Goal: Task Accomplishment & Management: Complete application form

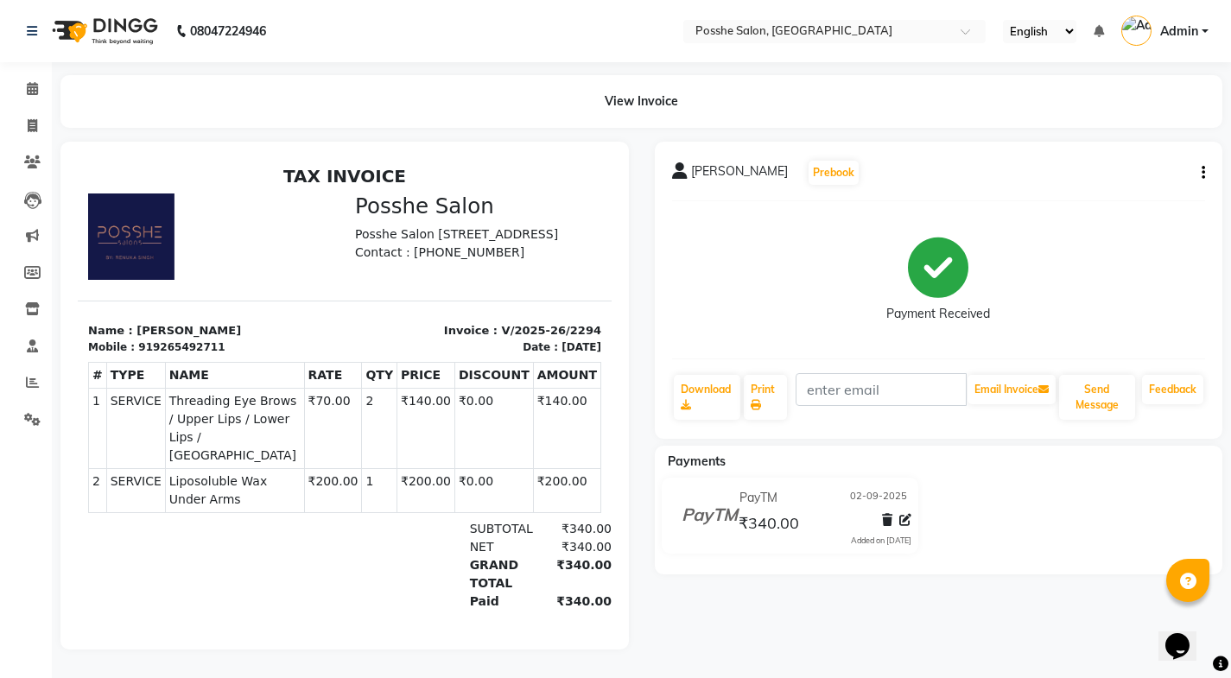
click at [950, 620] on div "[PERSON_NAME] Prebook Payment Received Download Print Email Invoice Send Messag…" at bounding box center [939, 396] width 594 height 508
click at [33, 119] on icon at bounding box center [33, 125] width 10 height 13
select select "service"
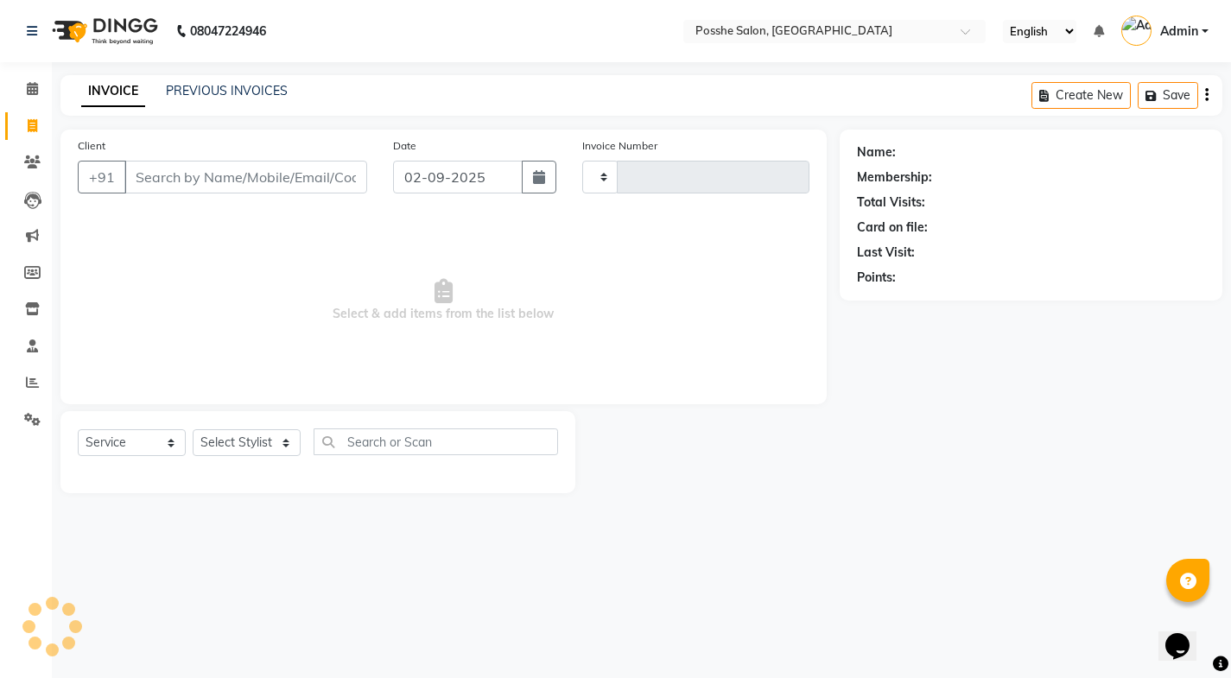
type input "2295"
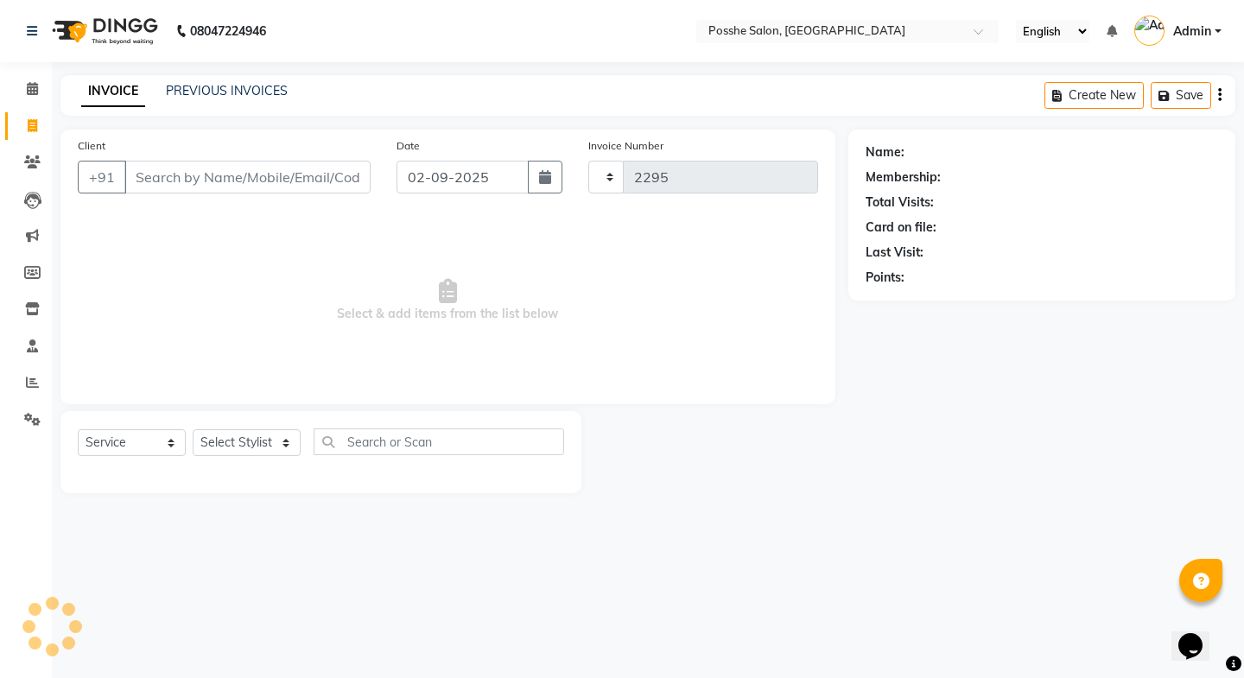
select select "6052"
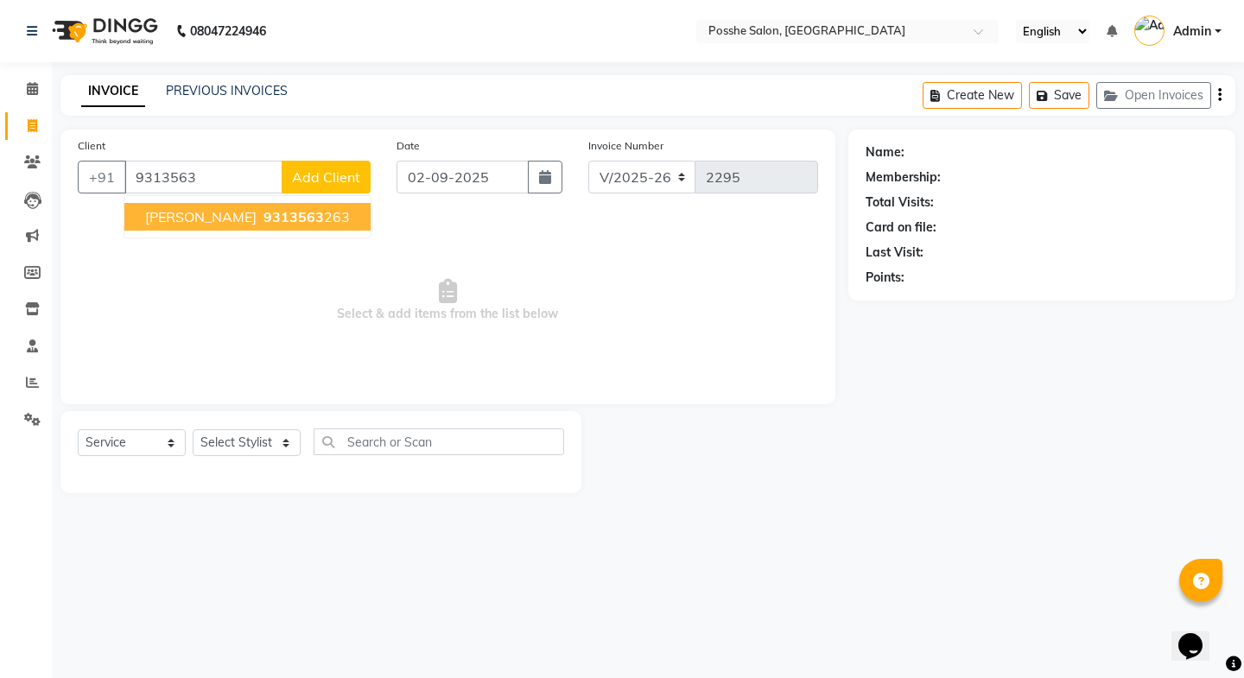
click at [263, 212] on span "9313563" at bounding box center [293, 216] width 60 height 17
type input "9313563263"
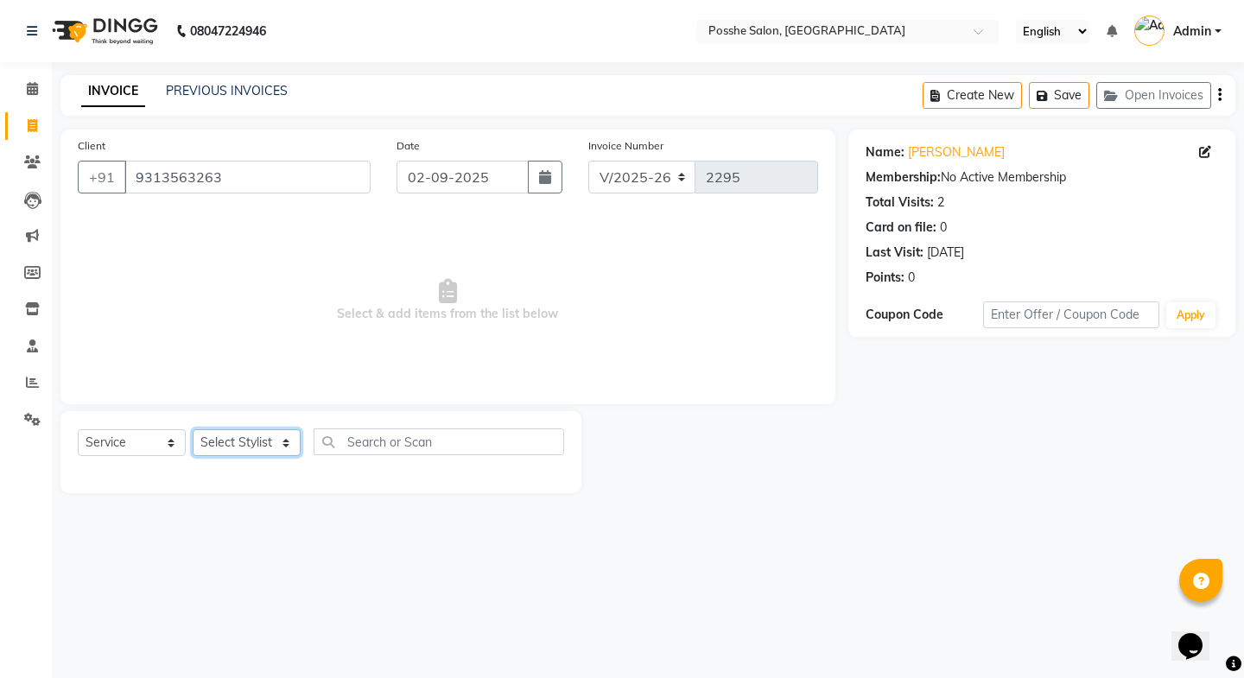
click at [207, 443] on select "Select Stylist [PERSON_NAME] Mali [PERSON_NAME] Posshe for products [PERSON_NAM…" at bounding box center [247, 442] width 108 height 27
select select "43736"
click at [193, 429] on select "Select Stylist [PERSON_NAME] Mali [PERSON_NAME] Posshe for products [PERSON_NAM…" at bounding box center [247, 442] width 108 height 27
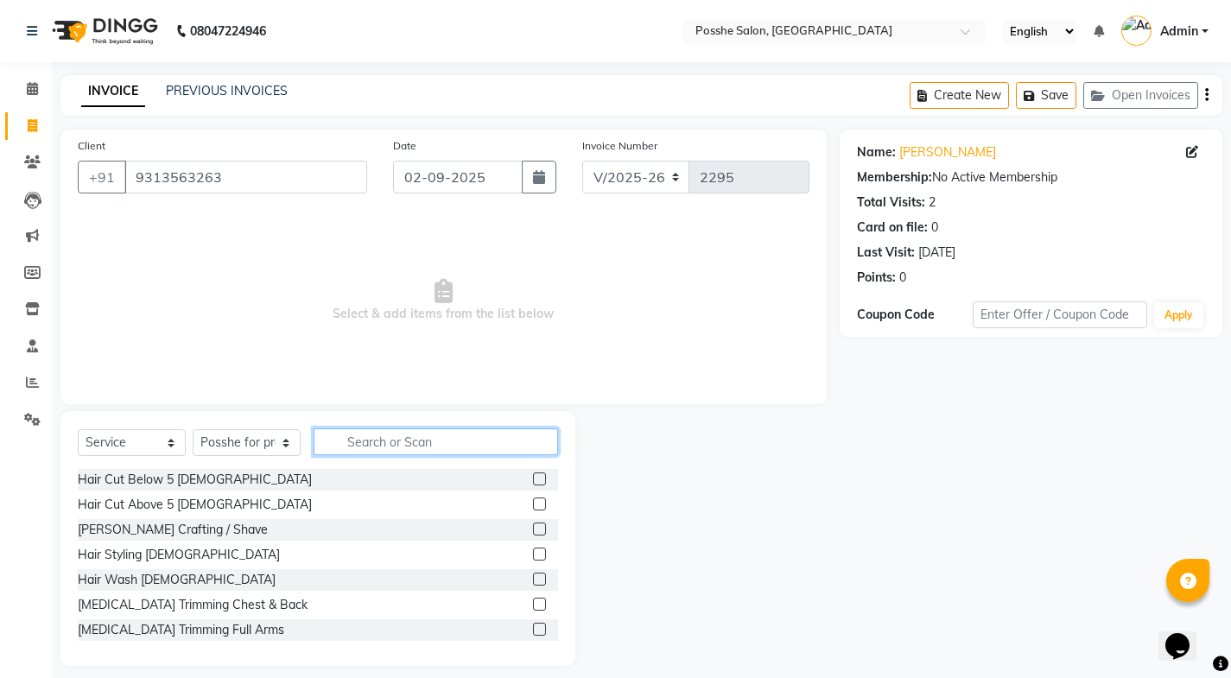
click at [451, 454] on input "text" at bounding box center [436, 441] width 244 height 27
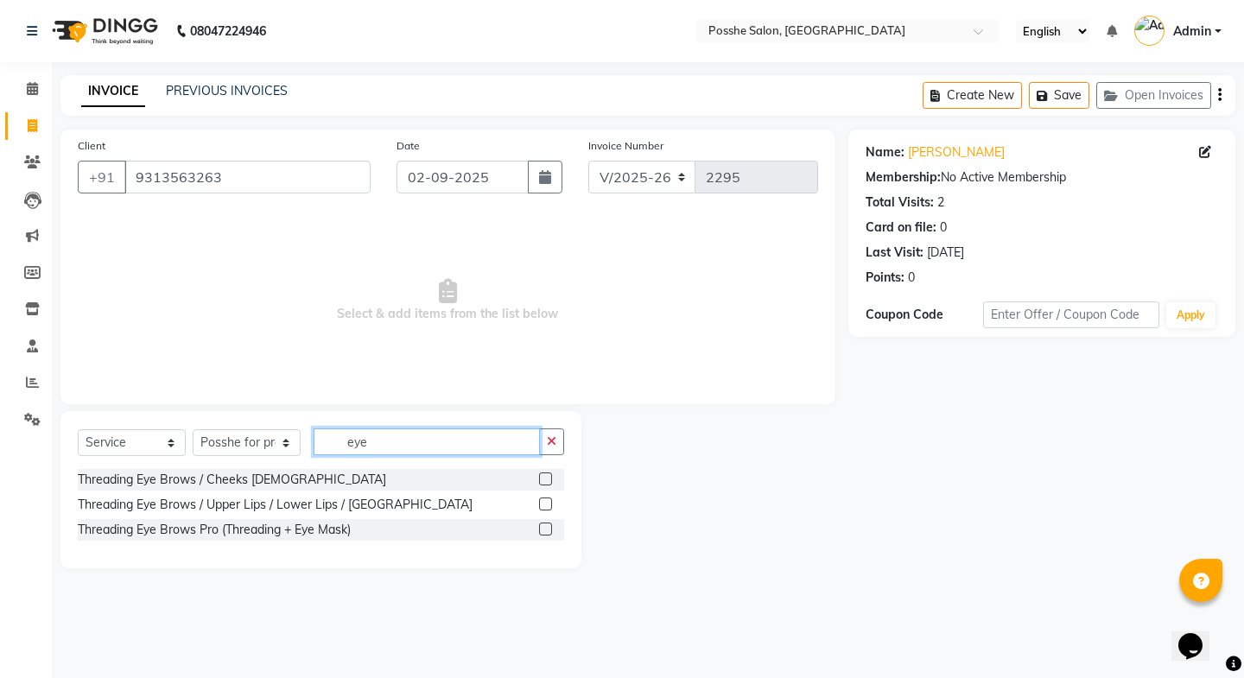
type input "eye"
click at [542, 498] on label at bounding box center [545, 504] width 13 height 13
click at [542, 499] on input "checkbox" at bounding box center [544, 504] width 11 height 11
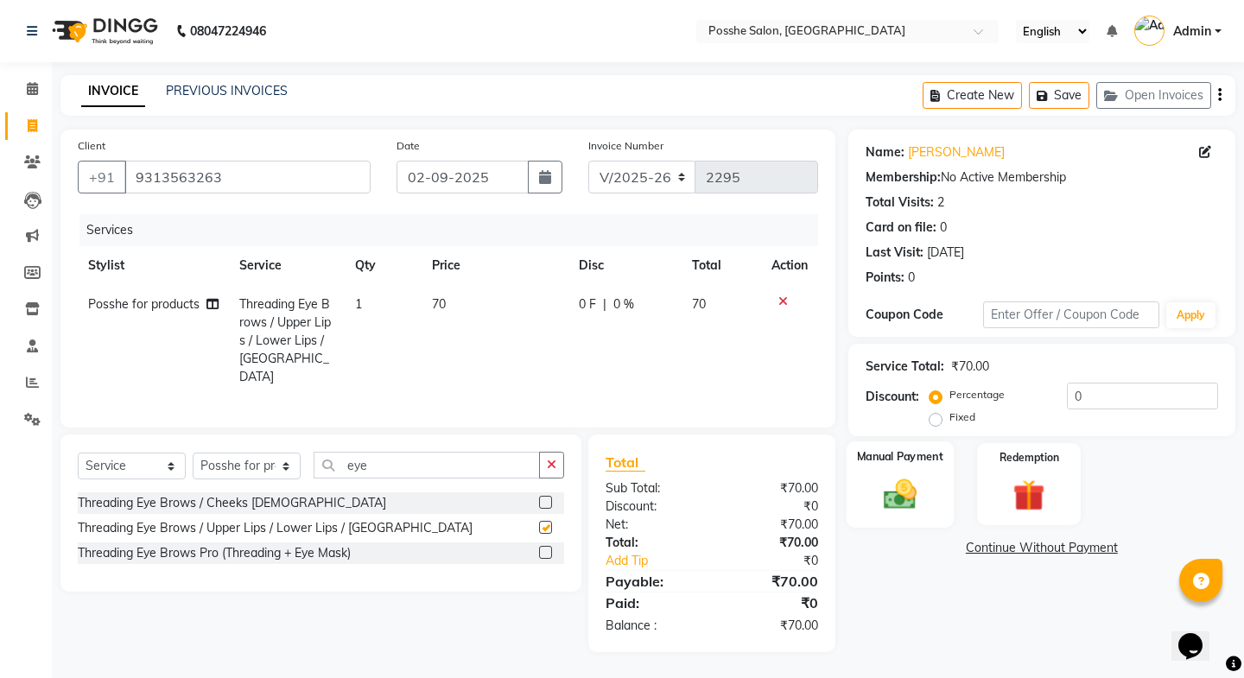
checkbox input "false"
click at [910, 515] on div "Manual Payment" at bounding box center [899, 484] width 107 height 86
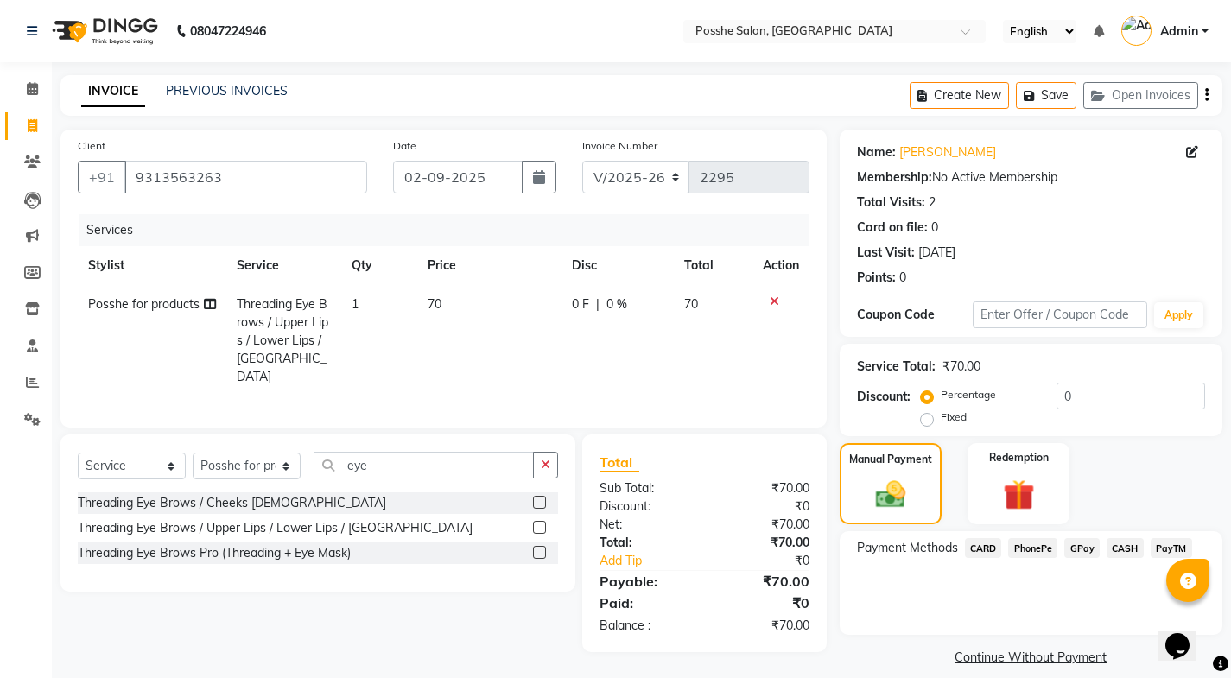
click at [1163, 547] on span "PayTM" at bounding box center [1171, 548] width 41 height 20
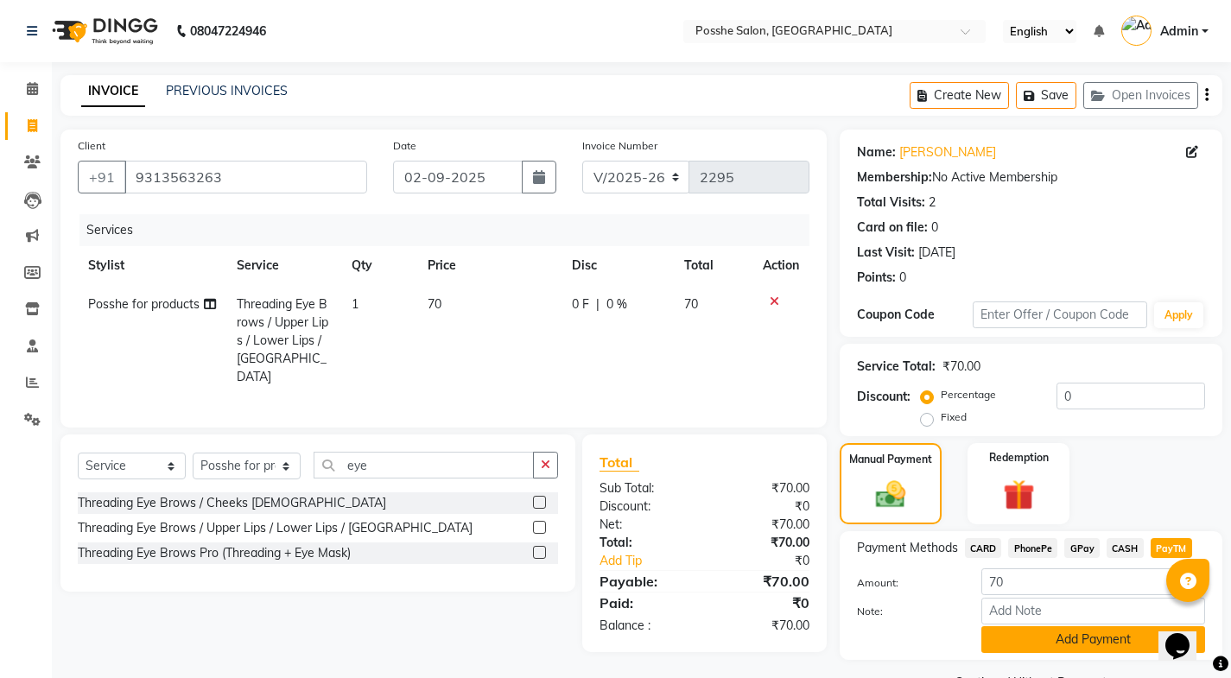
click at [1087, 640] on button "Add Payment" at bounding box center [1093, 639] width 224 height 27
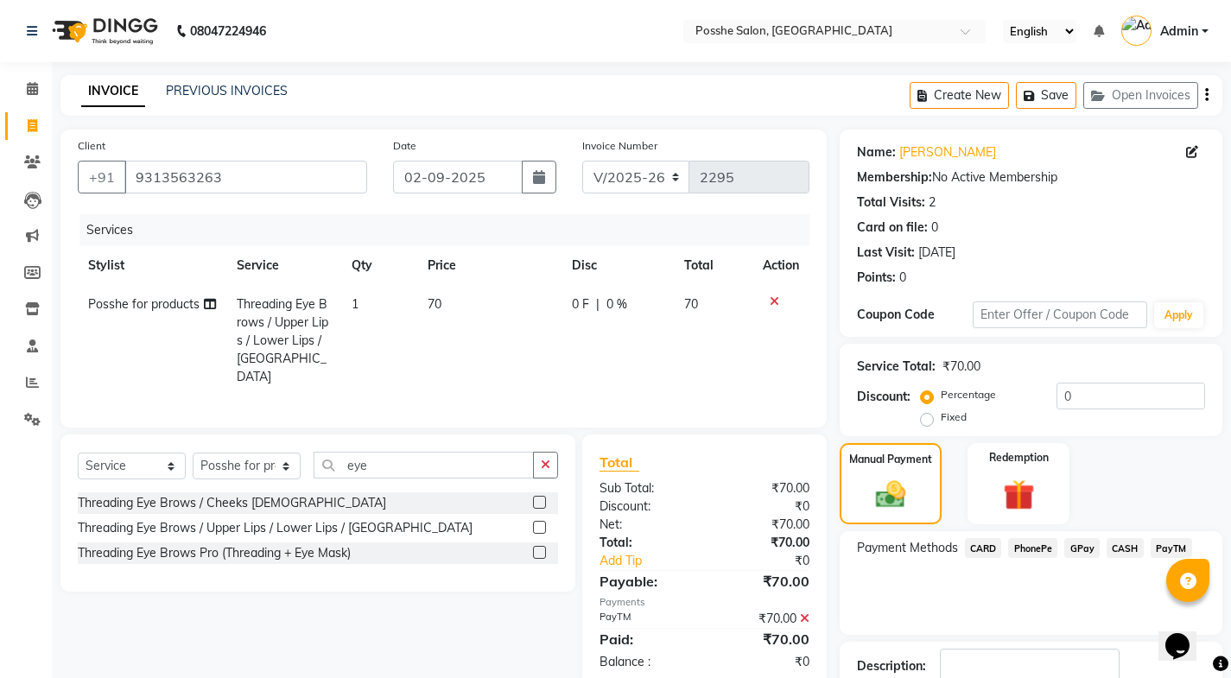
scroll to position [116, 0]
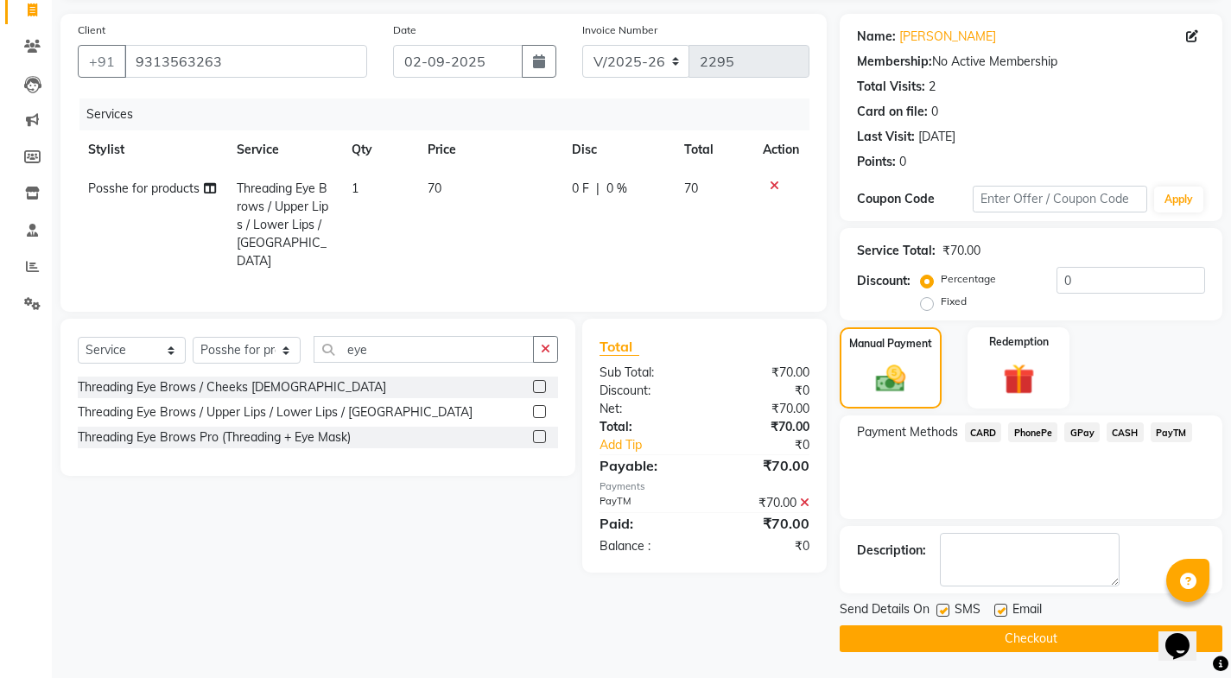
drag, startPoint x: 1002, startPoint y: 609, endPoint x: 986, endPoint y: 612, distance: 15.9
click at [1000, 610] on label at bounding box center [1000, 610] width 13 height 13
click at [1000, 610] on input "checkbox" at bounding box center [999, 610] width 11 height 11
checkbox input "false"
click at [941, 608] on label at bounding box center [942, 610] width 13 height 13
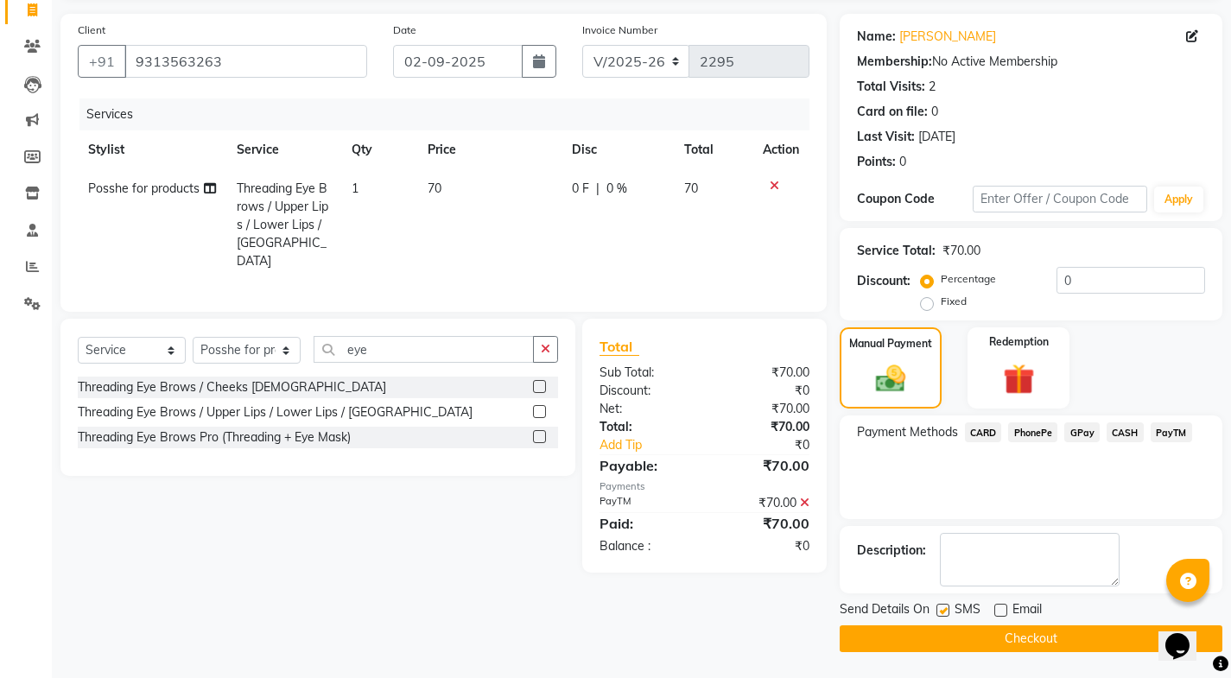
click at [941, 608] on input "checkbox" at bounding box center [941, 610] width 11 height 11
checkbox input "false"
drag, startPoint x: 940, startPoint y: 634, endPoint x: 748, endPoint y: 556, distance: 206.9
click at [940, 631] on button "Checkout" at bounding box center [1031, 638] width 383 height 27
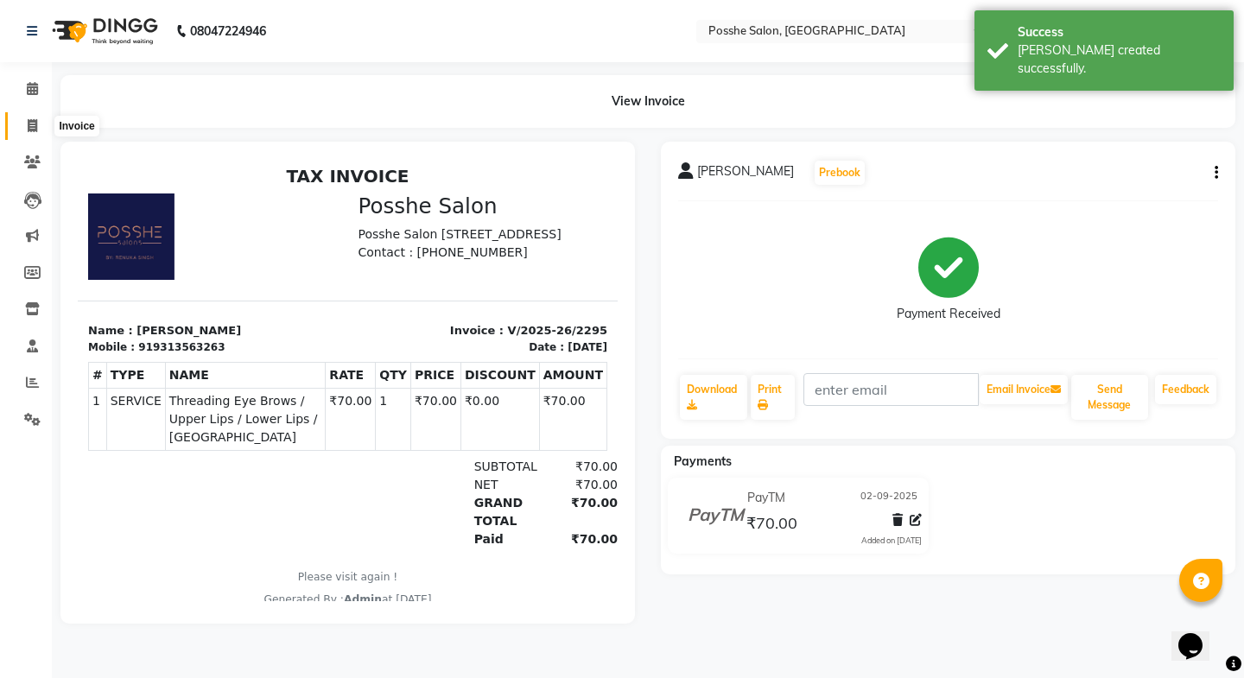
click at [30, 124] on icon at bounding box center [33, 125] width 10 height 13
select select "6052"
select select "service"
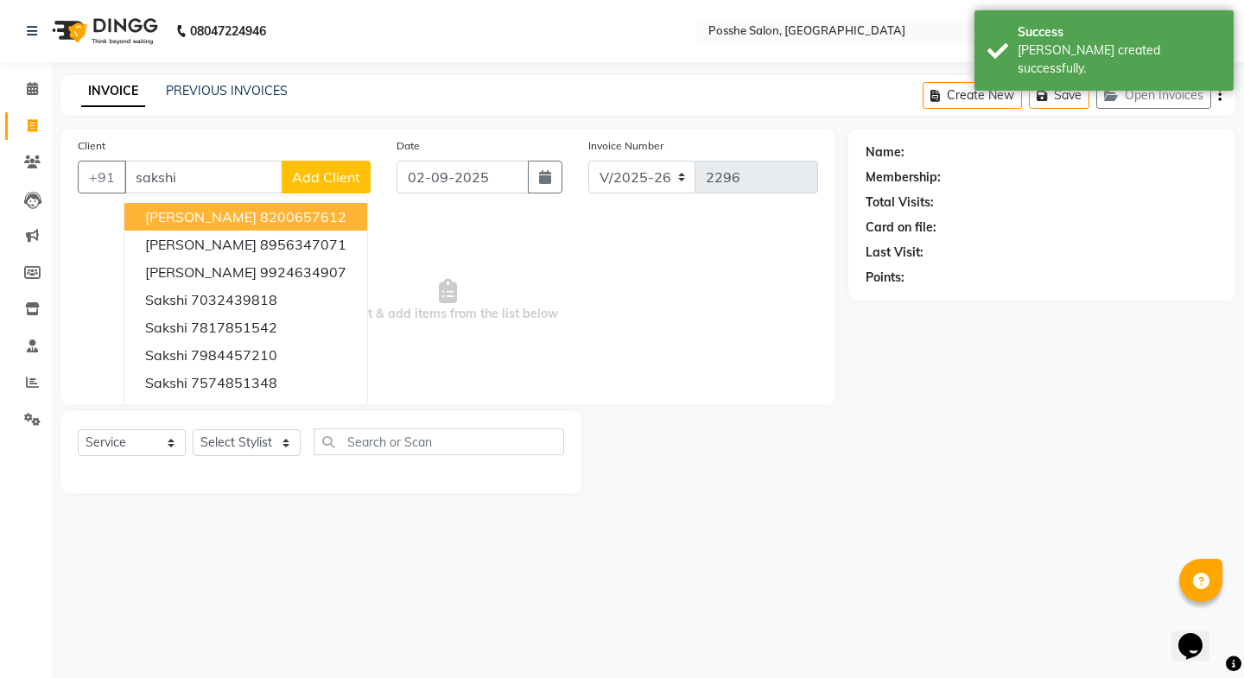
click at [260, 221] on ngb-highlight "8200657612" at bounding box center [303, 216] width 86 height 17
type input "8200657612"
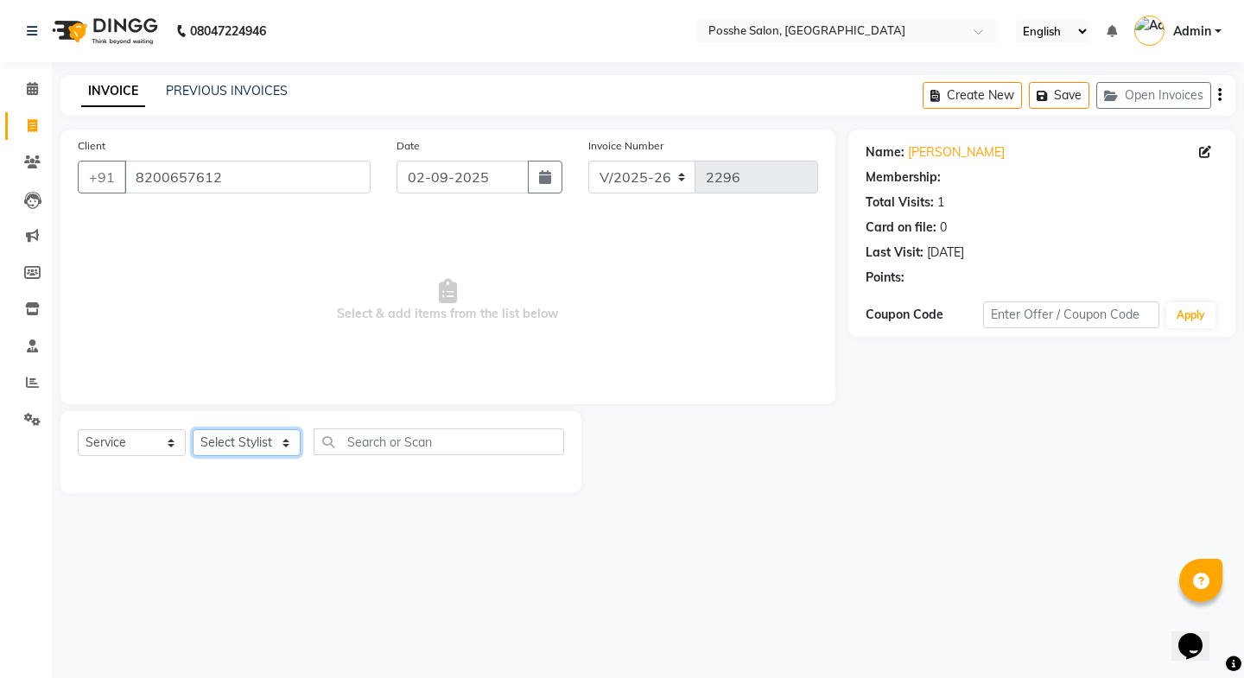
click at [230, 454] on select "Select Stylist [PERSON_NAME] Mali [PERSON_NAME] Posshe for products [PERSON_NAM…" at bounding box center [247, 442] width 108 height 27
select select "43693"
click at [193, 429] on select "Select Stylist [PERSON_NAME] Mali [PERSON_NAME] Posshe for products [PERSON_NAM…" at bounding box center [247, 442] width 108 height 27
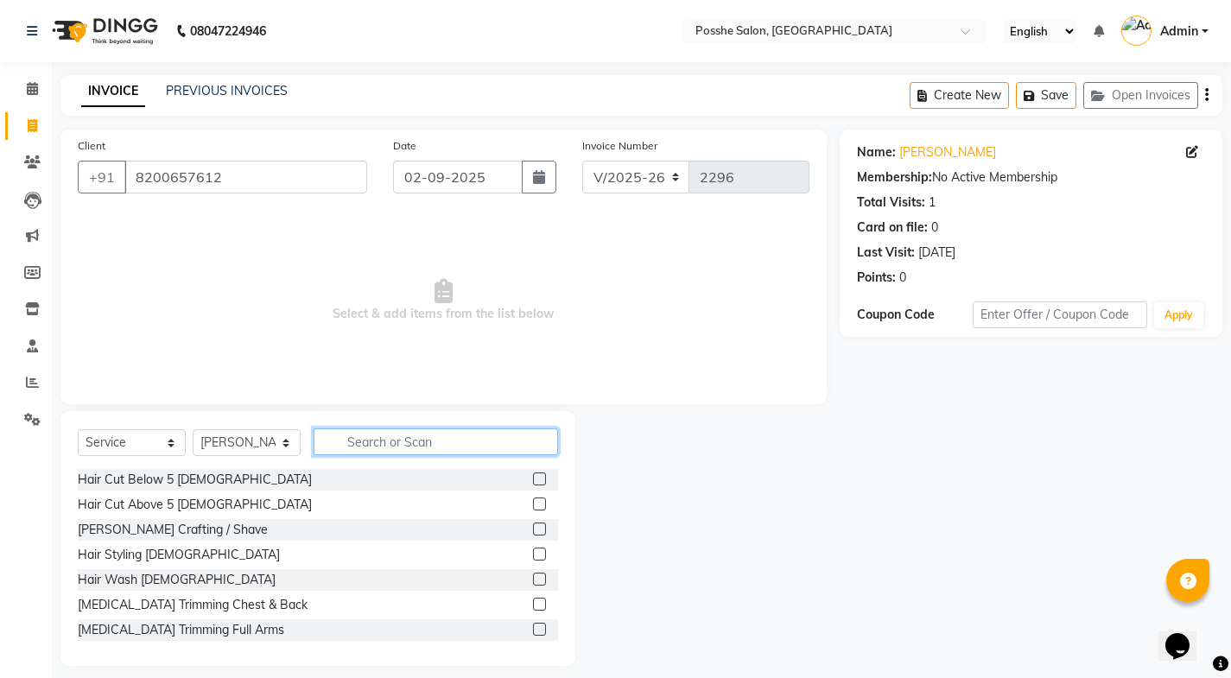
click at [393, 430] on input "text" at bounding box center [436, 441] width 244 height 27
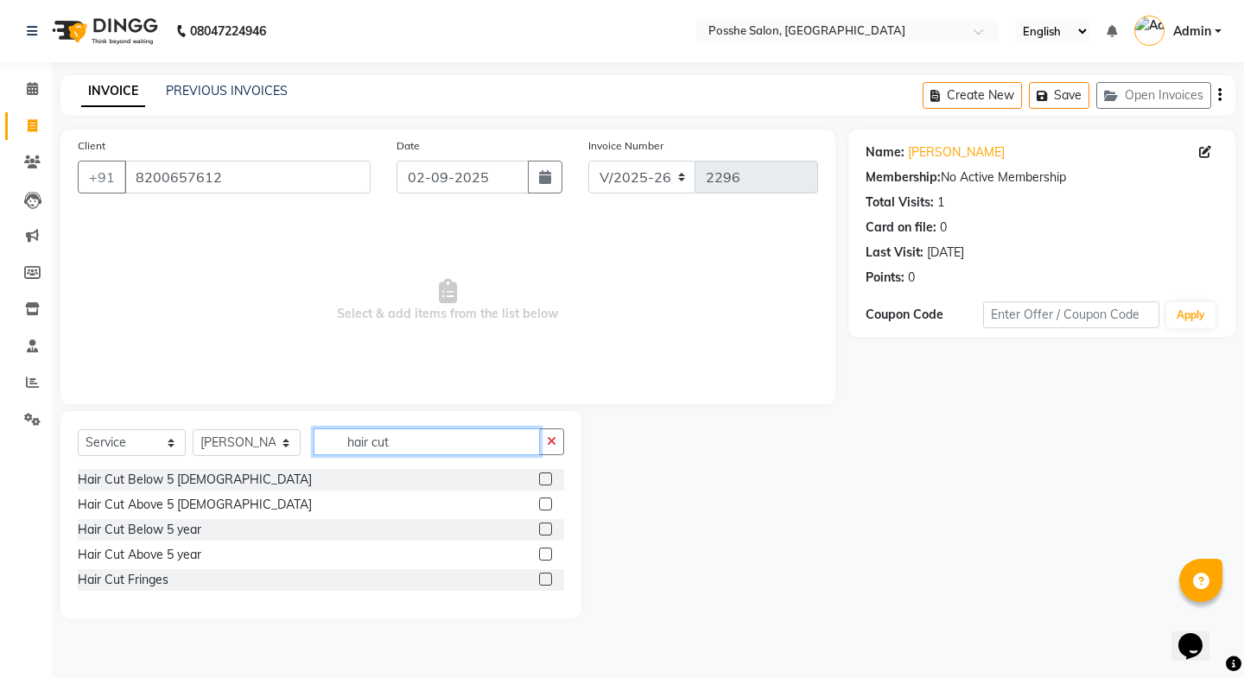
type input "hair cut"
click at [544, 553] on label at bounding box center [545, 554] width 13 height 13
click at [544, 553] on input "checkbox" at bounding box center [544, 554] width 11 height 11
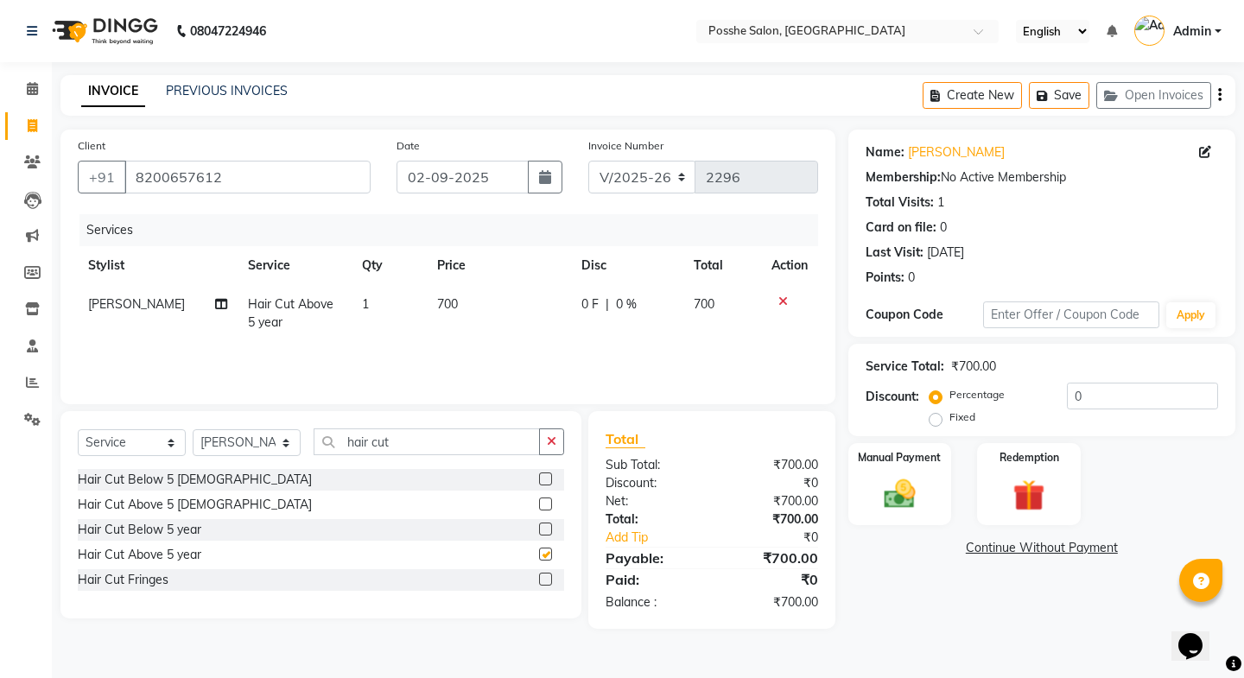
checkbox input "false"
click at [928, 487] on div "Manual Payment" at bounding box center [899, 484] width 107 height 86
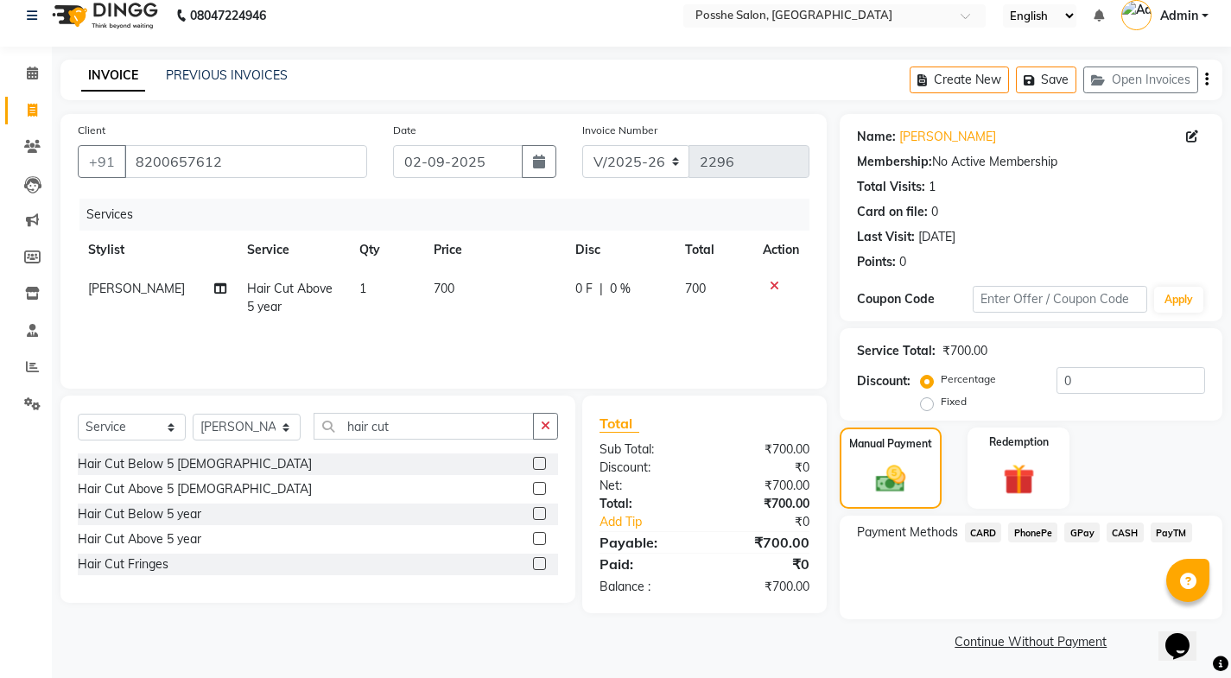
scroll to position [18, 0]
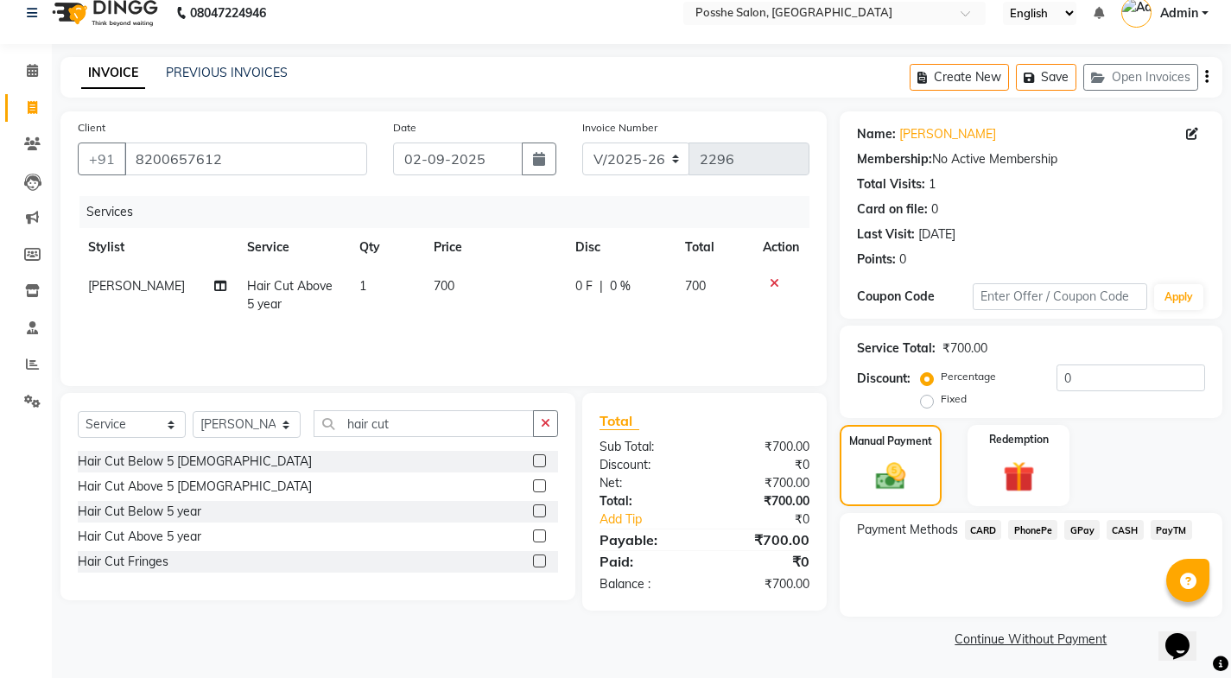
click at [1125, 529] on span "CASH" at bounding box center [1124, 530] width 37 height 20
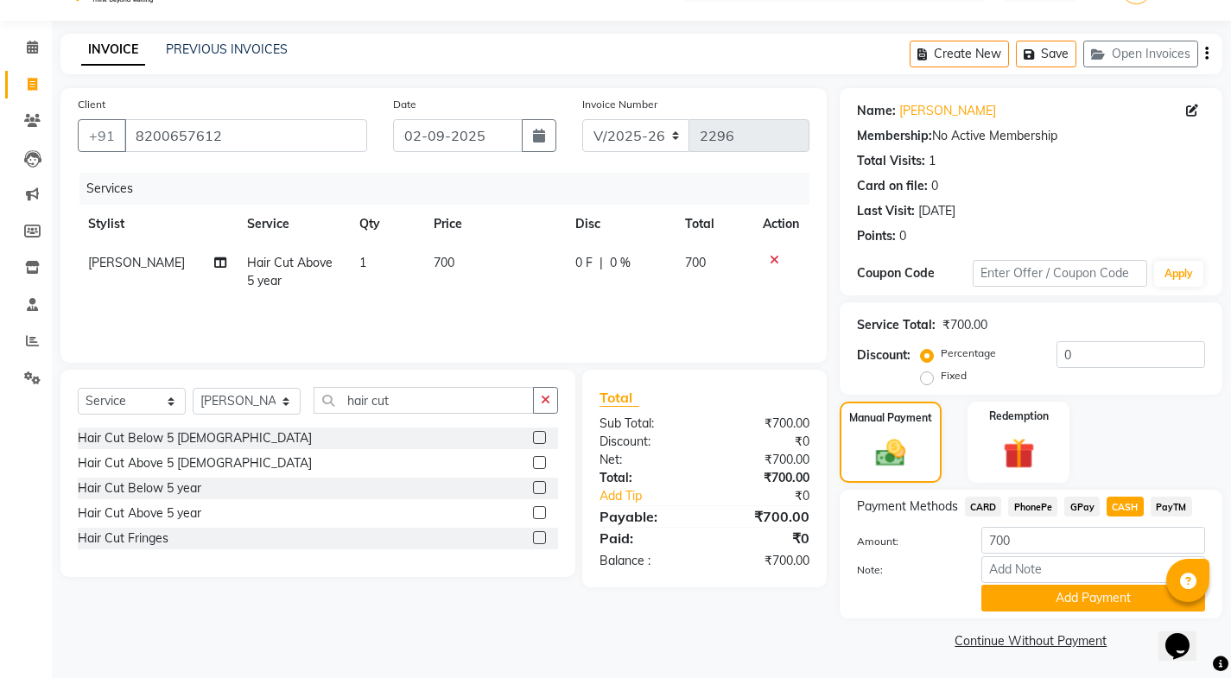
scroll to position [43, 0]
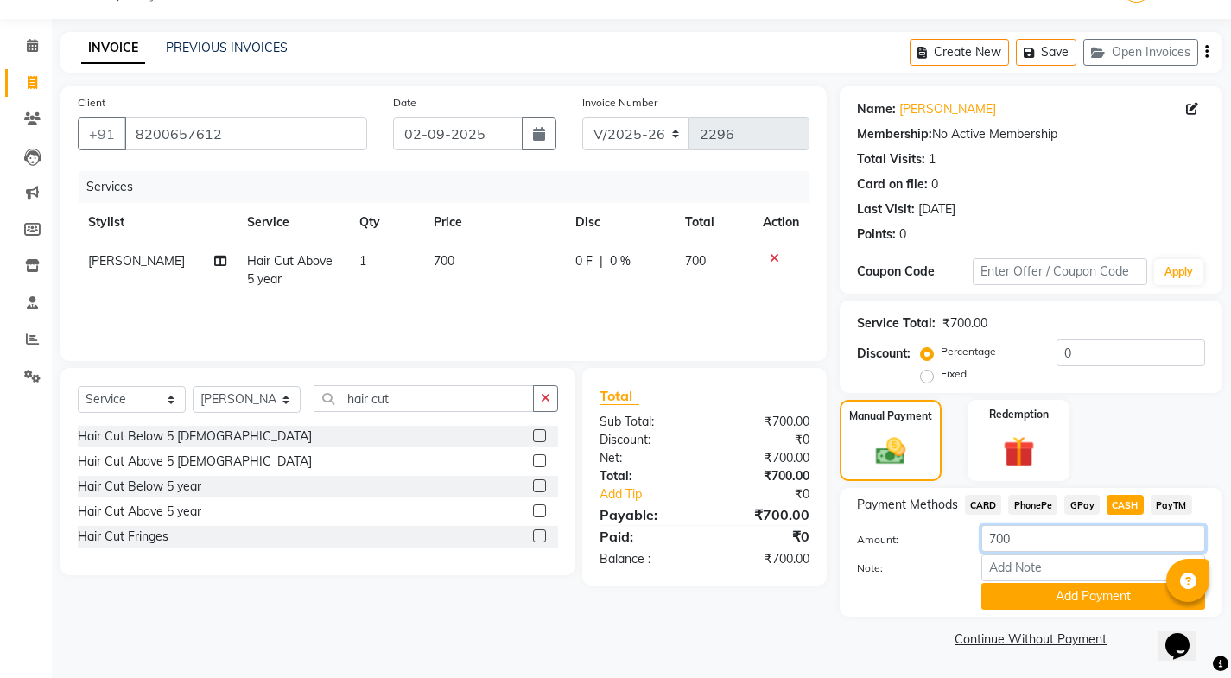
click at [1074, 536] on input "700" at bounding box center [1093, 538] width 224 height 27
type input "7"
type input "500"
click at [1081, 594] on button "Add Payment" at bounding box center [1093, 596] width 224 height 27
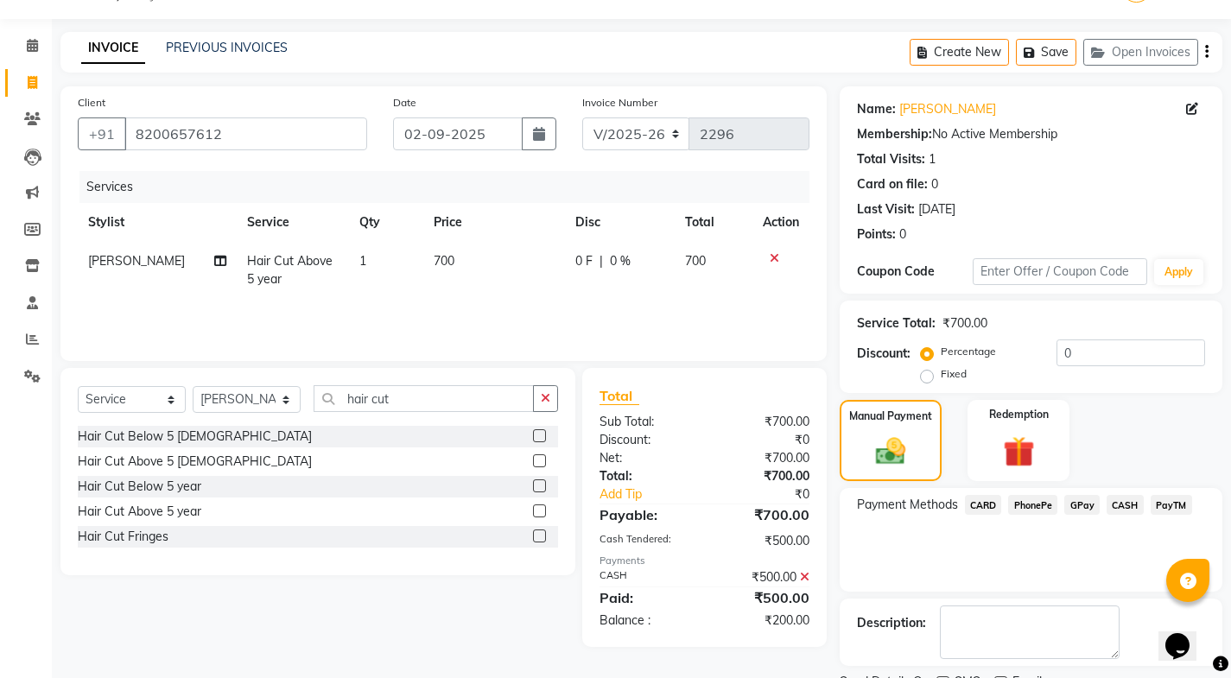
click at [1172, 501] on span "PayTM" at bounding box center [1171, 505] width 41 height 20
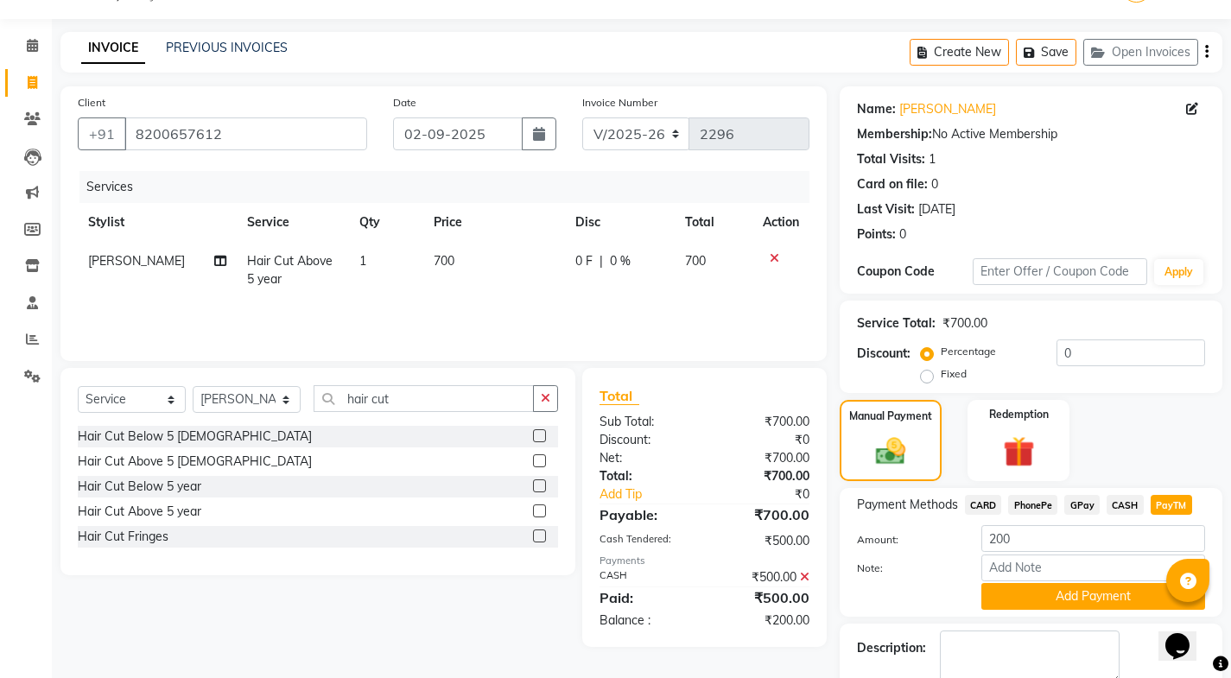
scroll to position [141, 0]
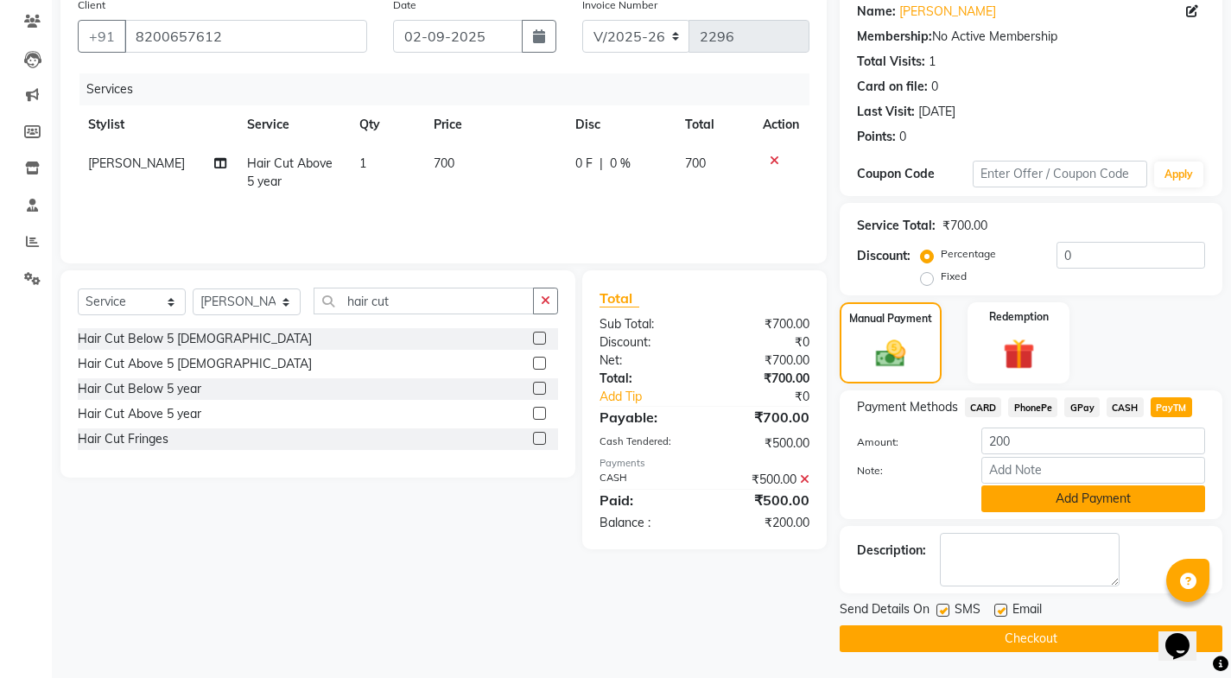
click at [1083, 488] on button "Add Payment" at bounding box center [1093, 498] width 224 height 27
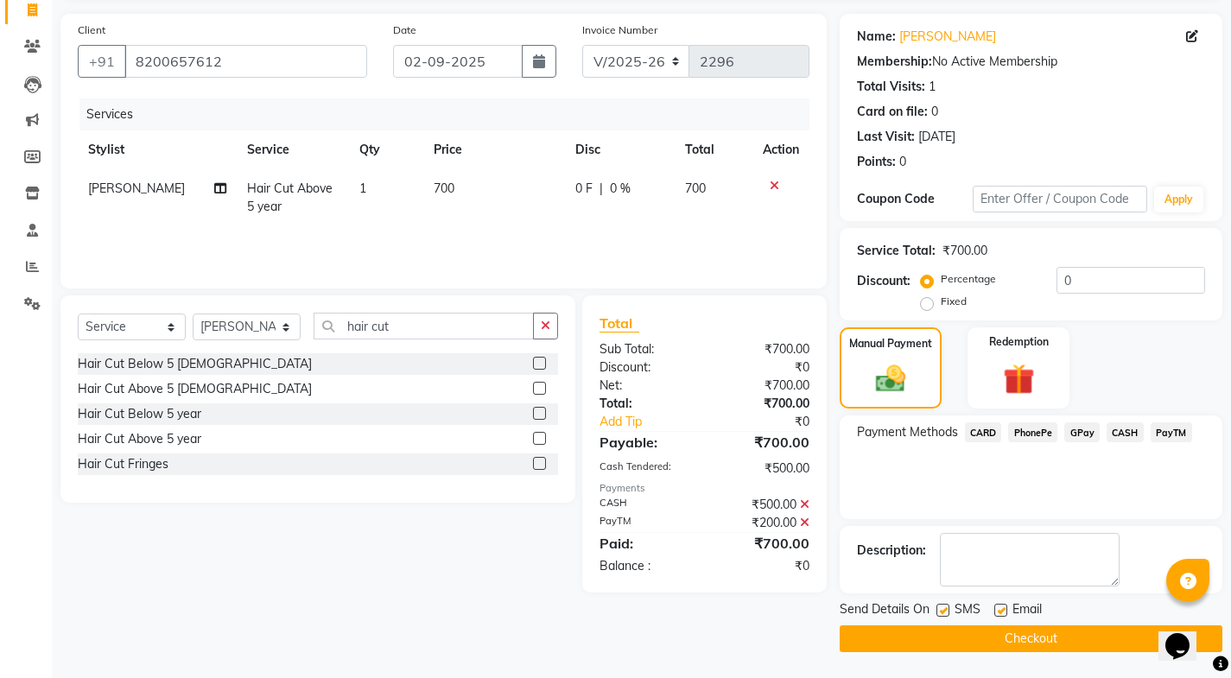
scroll to position [116, 0]
click at [1002, 612] on label at bounding box center [1000, 610] width 13 height 13
click at [1002, 612] on input "checkbox" at bounding box center [999, 610] width 11 height 11
checkbox input "false"
click at [938, 611] on label at bounding box center [942, 610] width 13 height 13
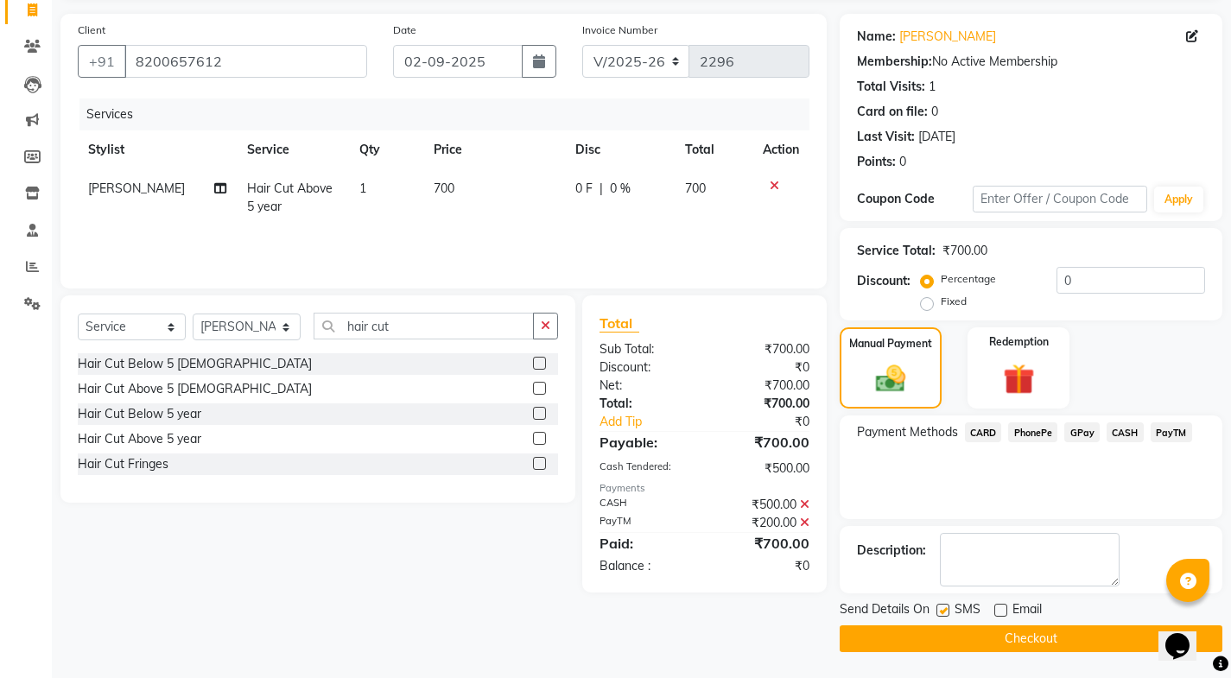
click at [938, 611] on input "checkbox" at bounding box center [941, 610] width 11 height 11
checkbox input "false"
click at [938, 631] on button "Checkout" at bounding box center [1031, 638] width 383 height 27
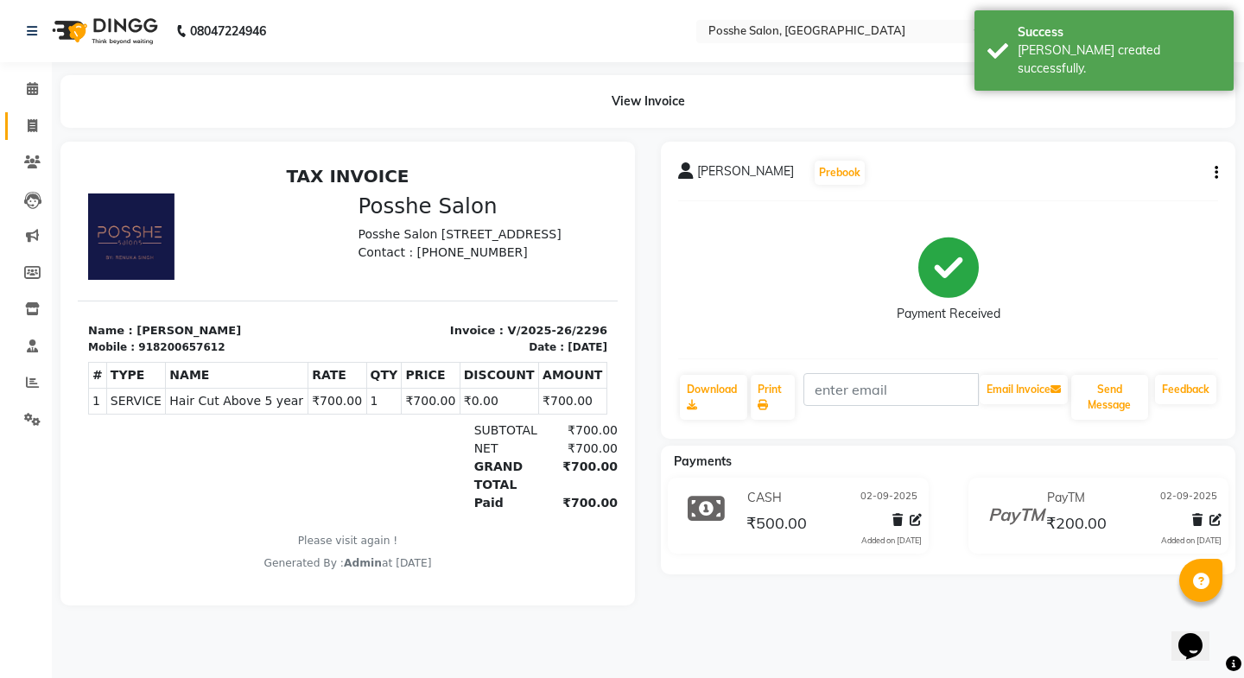
click at [41, 136] on link "Invoice" at bounding box center [25, 126] width 41 height 29
select select "6052"
select select "service"
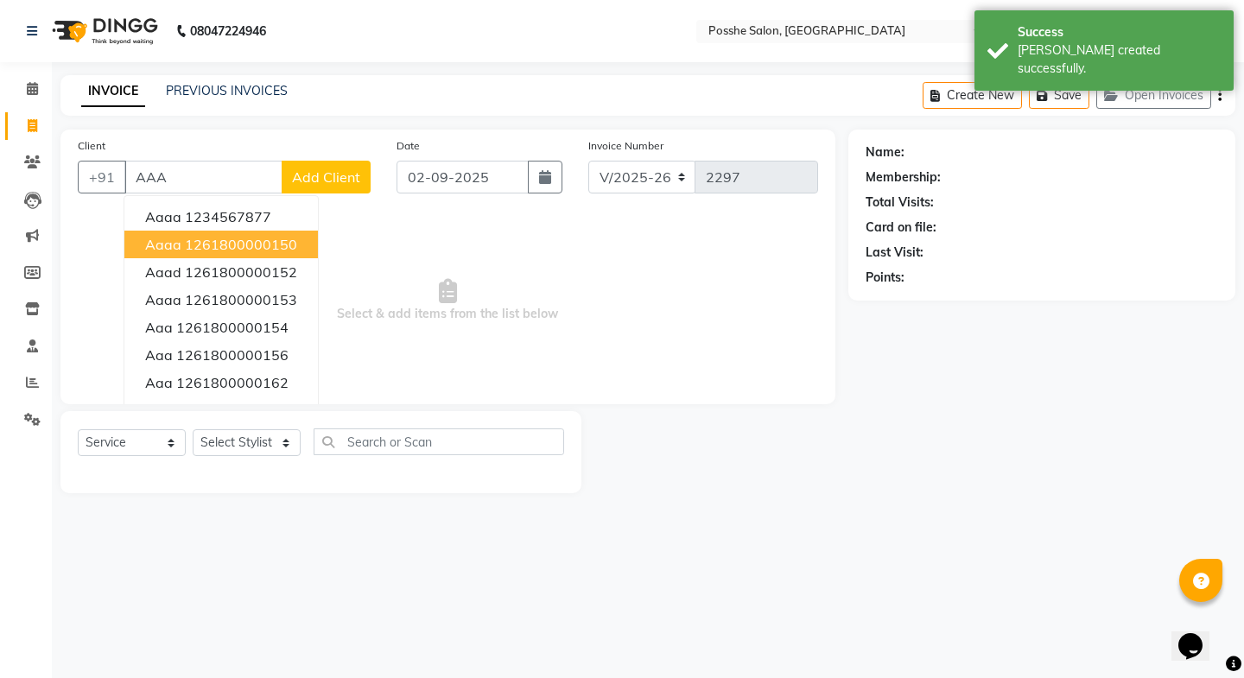
click at [201, 238] on ngb-highlight "1261800000150" at bounding box center [241, 244] width 112 height 17
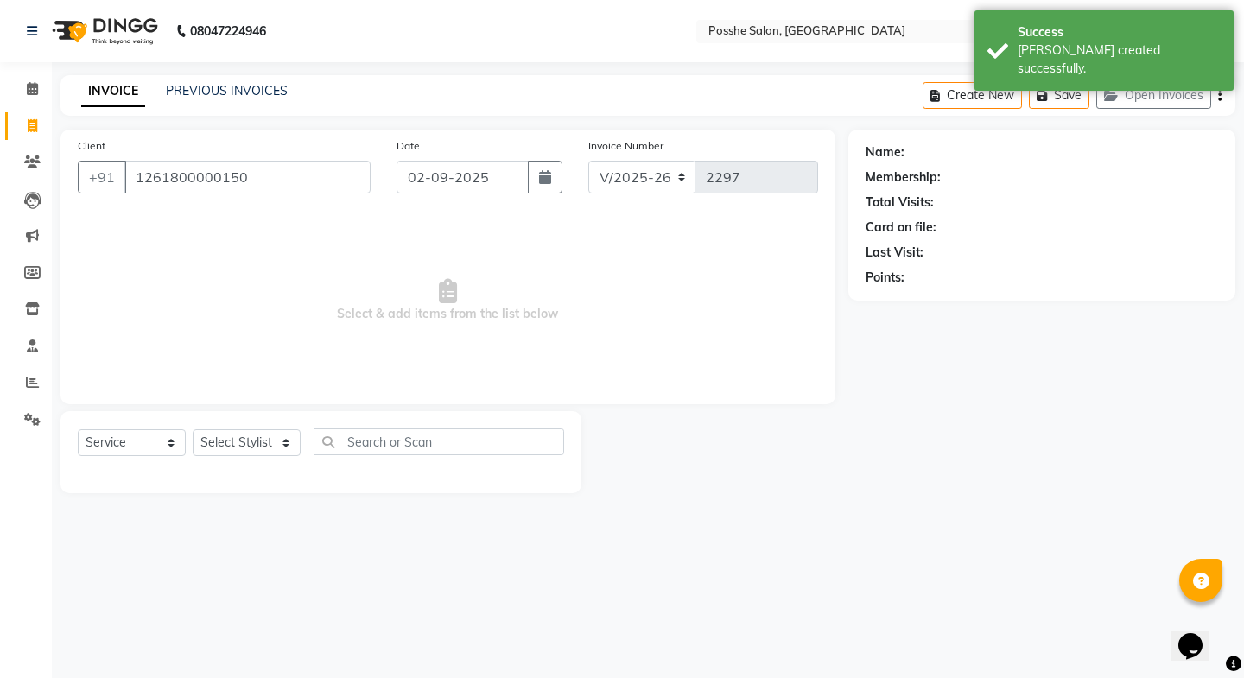
type input "1261800000150"
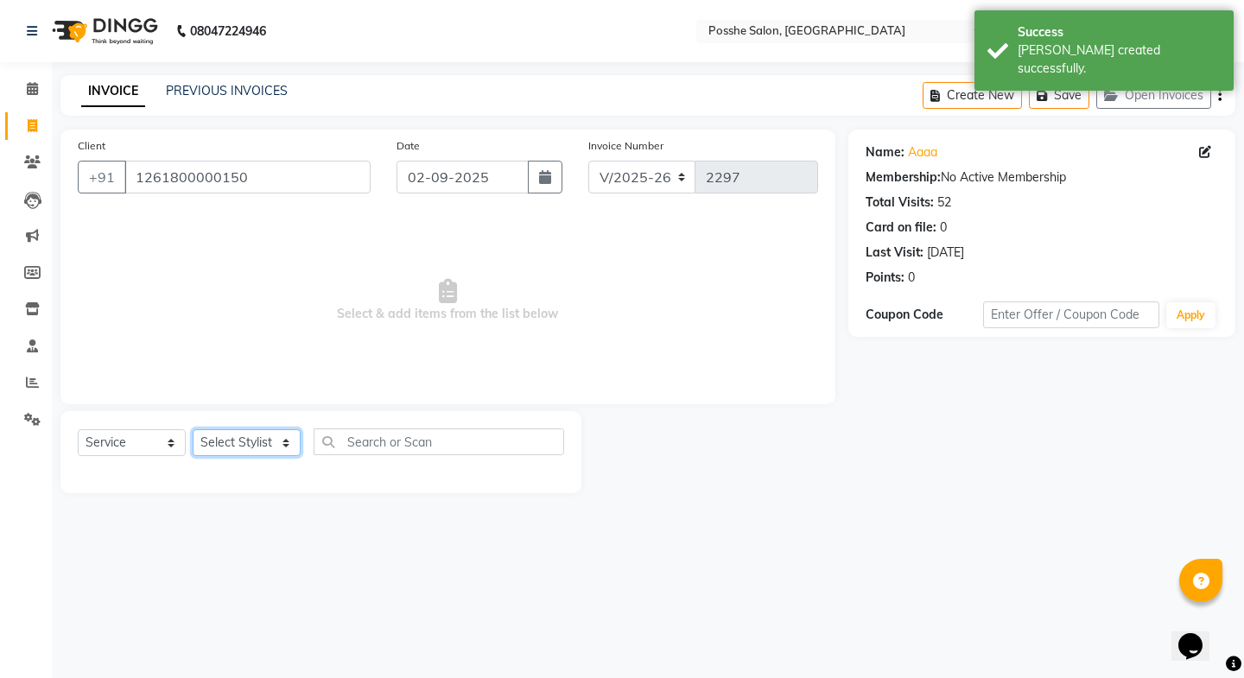
click at [255, 430] on select "Select Stylist [PERSON_NAME] Mali [PERSON_NAME] Posshe for products [PERSON_NAM…" at bounding box center [247, 442] width 108 height 27
select select "43692"
click at [193, 429] on select "Select Stylist [PERSON_NAME] Mali [PERSON_NAME] Posshe for products [PERSON_NAM…" at bounding box center [247, 442] width 108 height 27
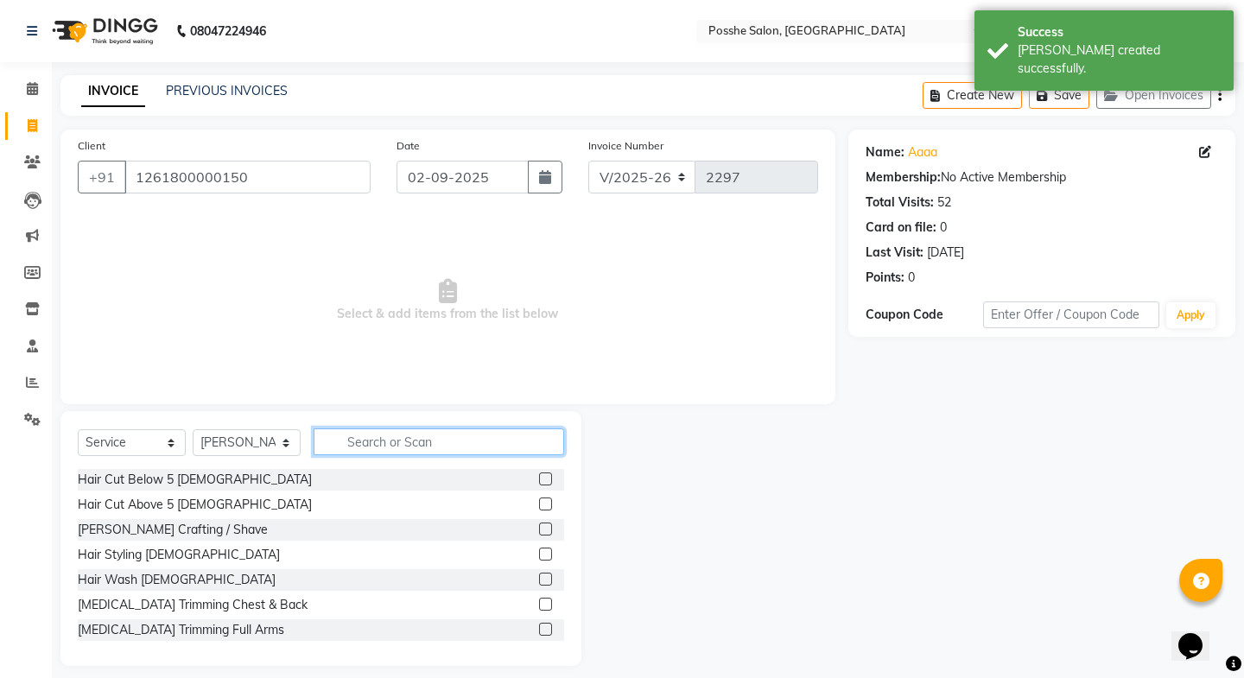
click at [406, 432] on input "text" at bounding box center [439, 441] width 250 height 27
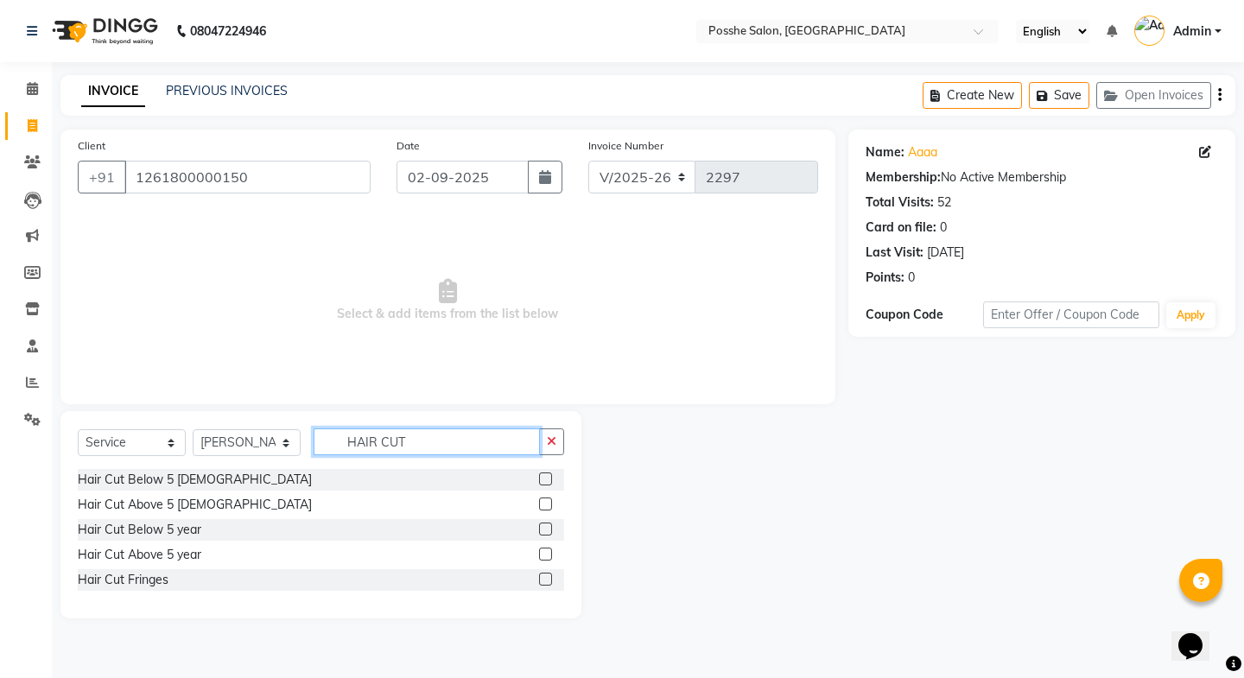
type input "HAIR CUT"
drag, startPoint x: 547, startPoint y: 558, endPoint x: 548, endPoint y: 542, distance: 15.6
click at [547, 556] on label at bounding box center [545, 554] width 13 height 13
click at [547, 556] on input "checkbox" at bounding box center [544, 554] width 11 height 11
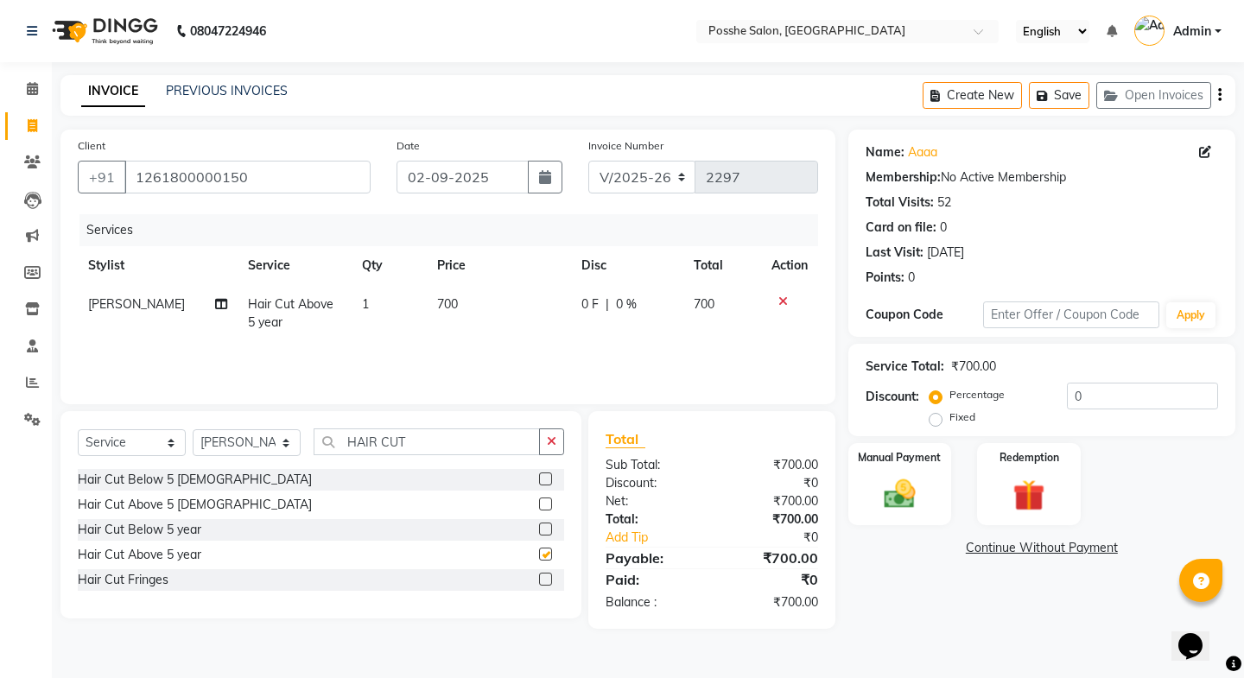
checkbox input "false"
click at [910, 498] on img at bounding box center [899, 494] width 54 height 38
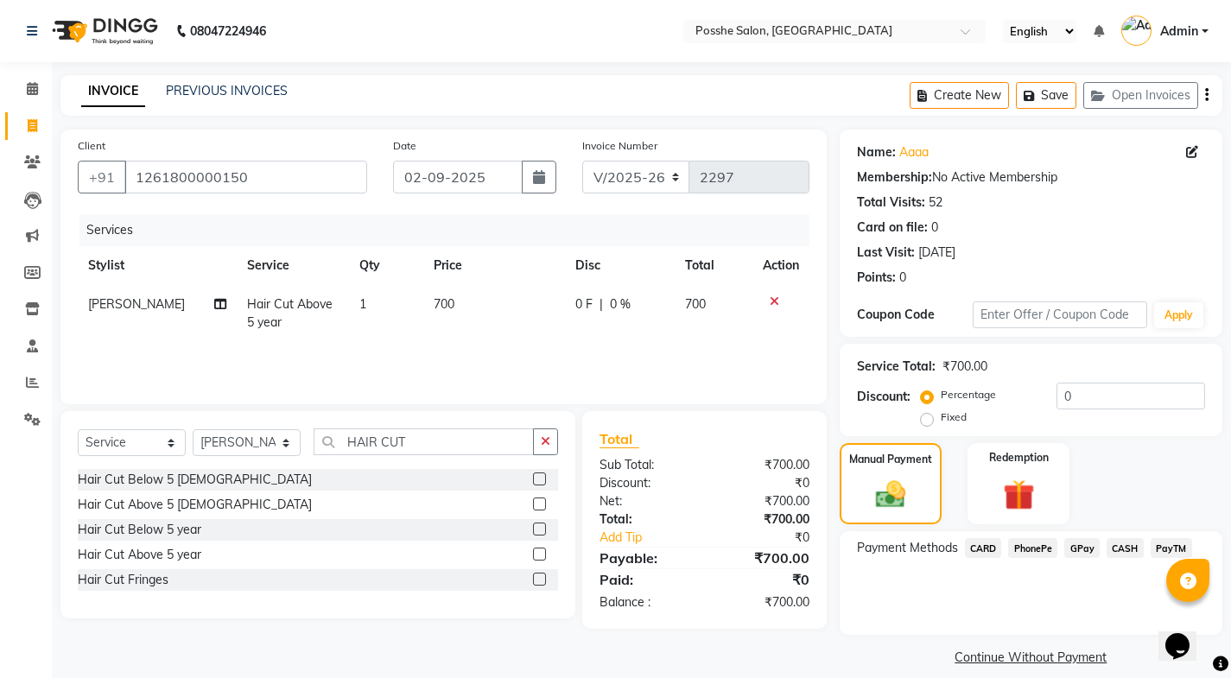
click at [1170, 553] on span "PayTM" at bounding box center [1171, 548] width 41 height 20
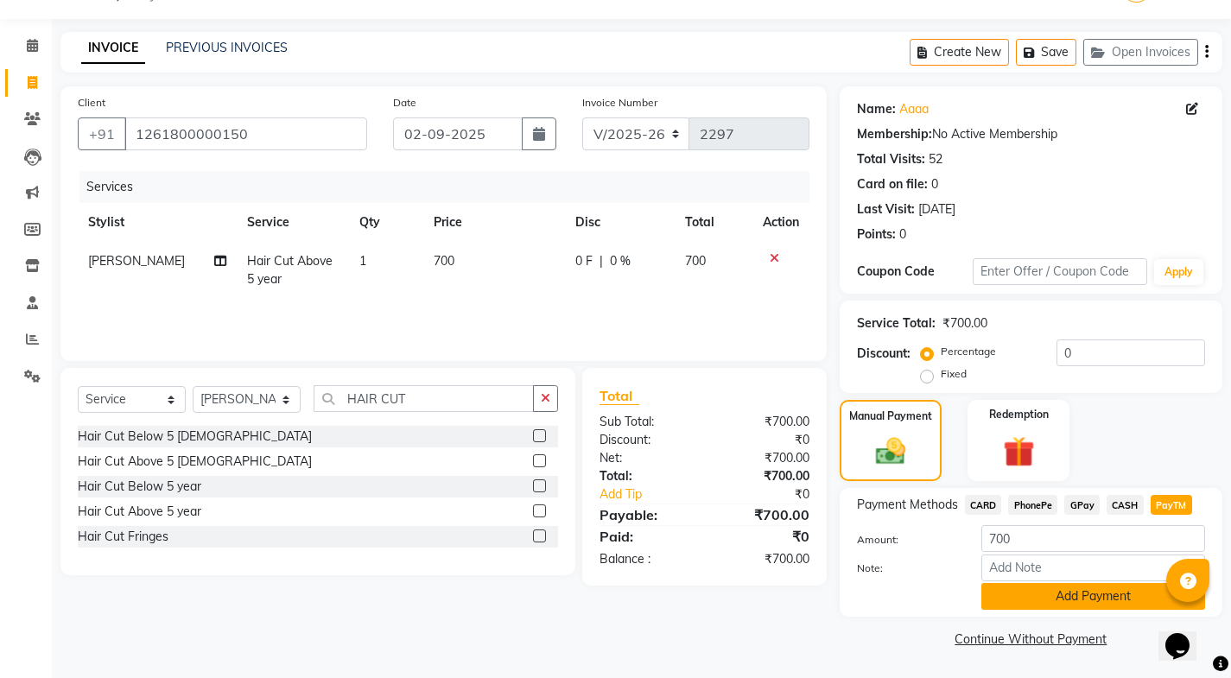
click at [1106, 590] on button "Add Payment" at bounding box center [1093, 596] width 224 height 27
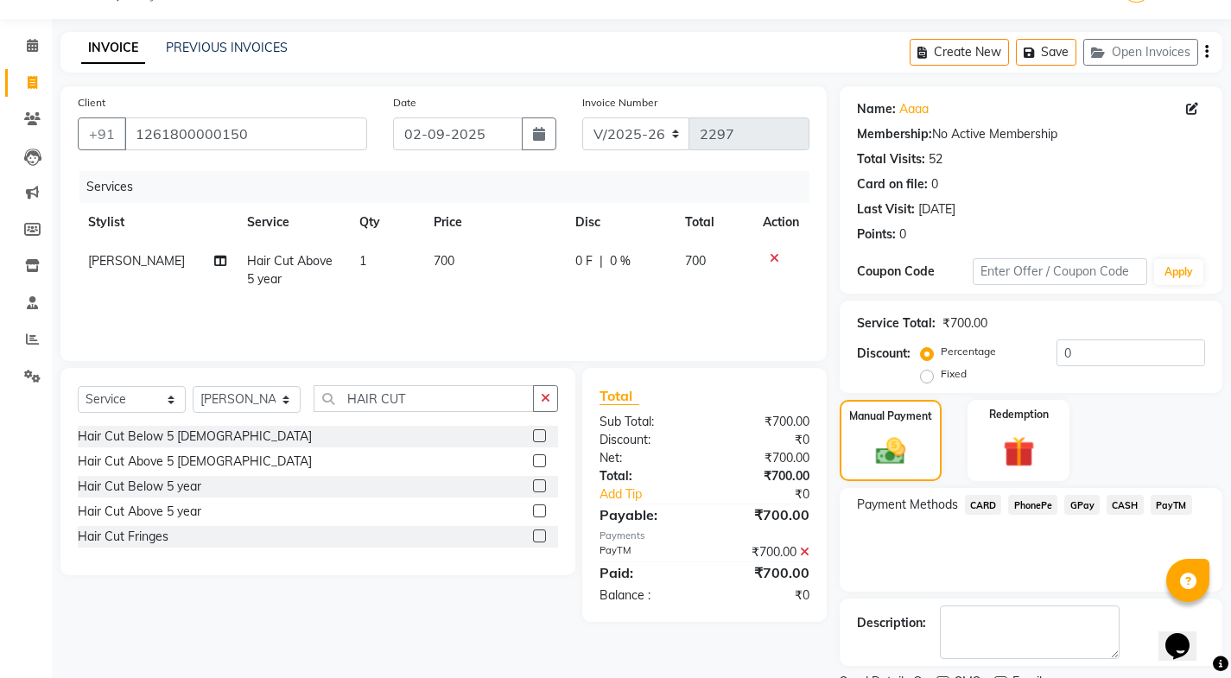
scroll to position [116, 0]
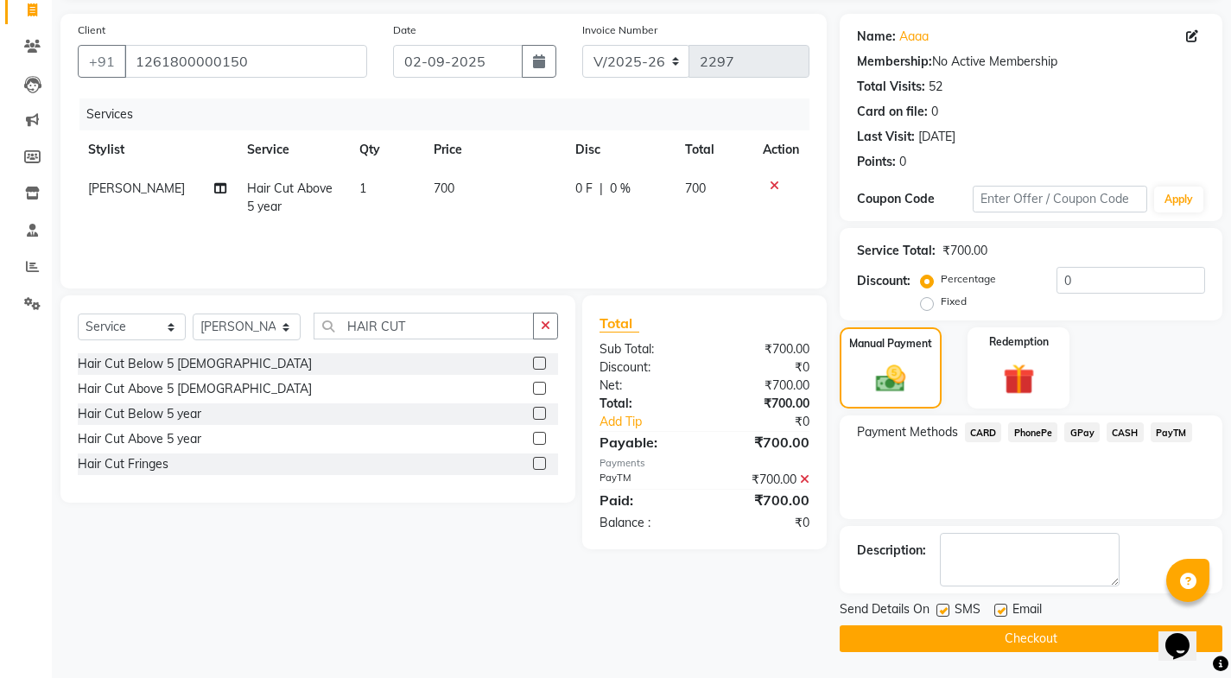
click at [1001, 610] on label at bounding box center [1000, 610] width 13 height 13
click at [1001, 610] on input "checkbox" at bounding box center [999, 610] width 11 height 11
checkbox input "false"
click at [945, 608] on label at bounding box center [942, 610] width 13 height 13
click at [945, 608] on input "checkbox" at bounding box center [941, 610] width 11 height 11
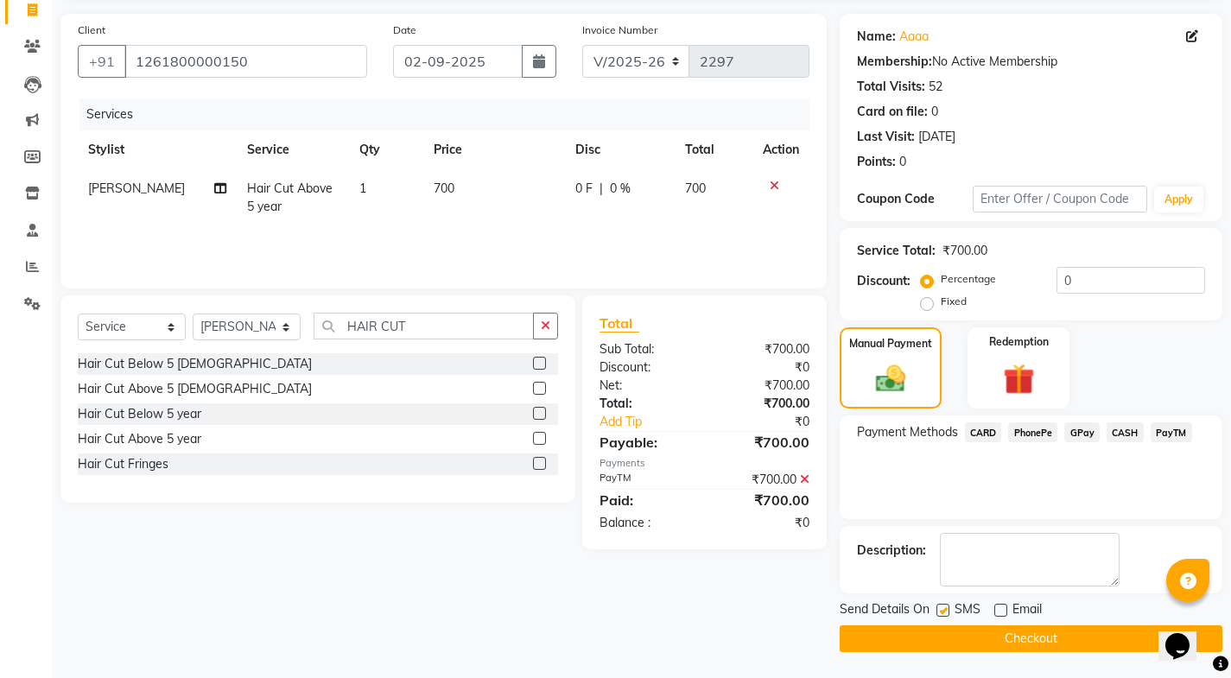
checkbox input "false"
click at [944, 630] on button "Checkout" at bounding box center [1031, 638] width 383 height 27
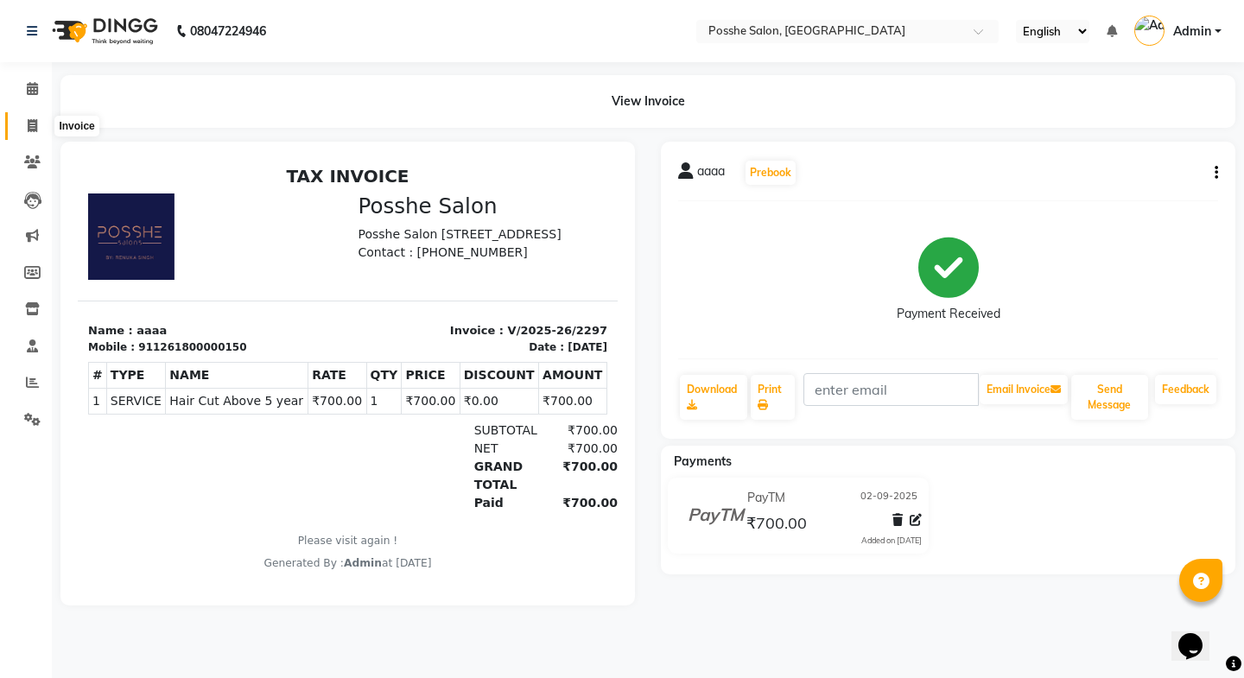
click at [23, 117] on span at bounding box center [32, 127] width 30 height 20
select select "6052"
select select "service"
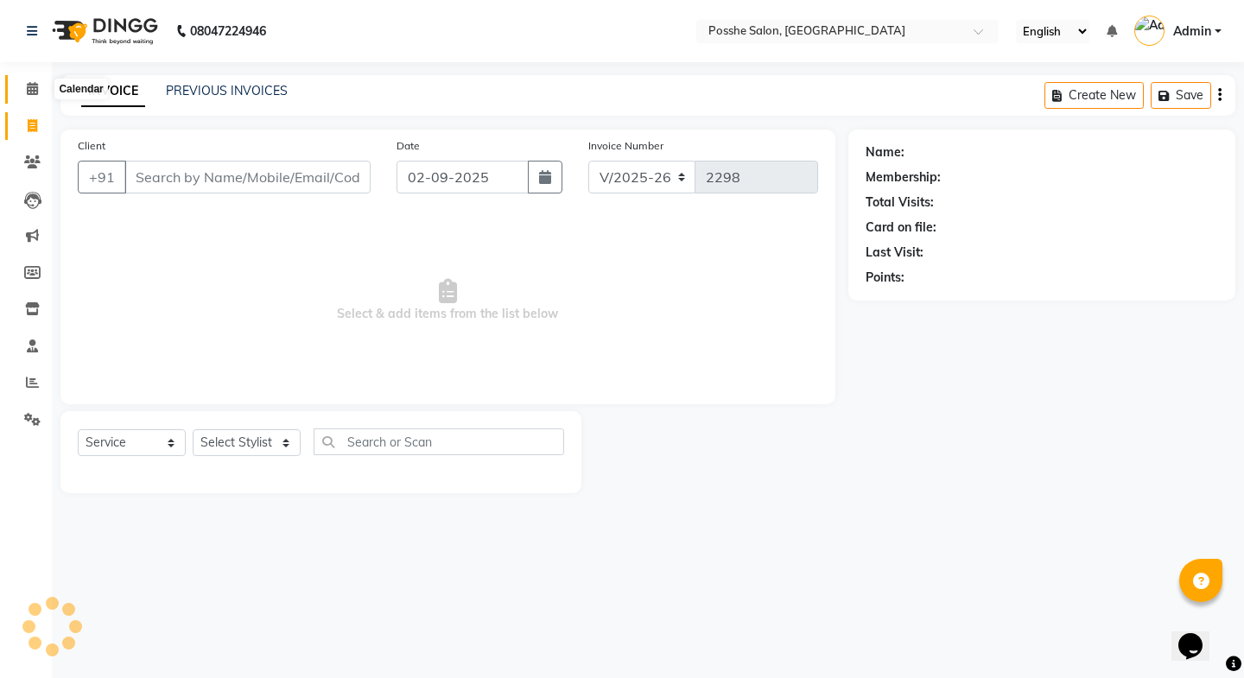
click at [41, 88] on span at bounding box center [32, 89] width 30 height 20
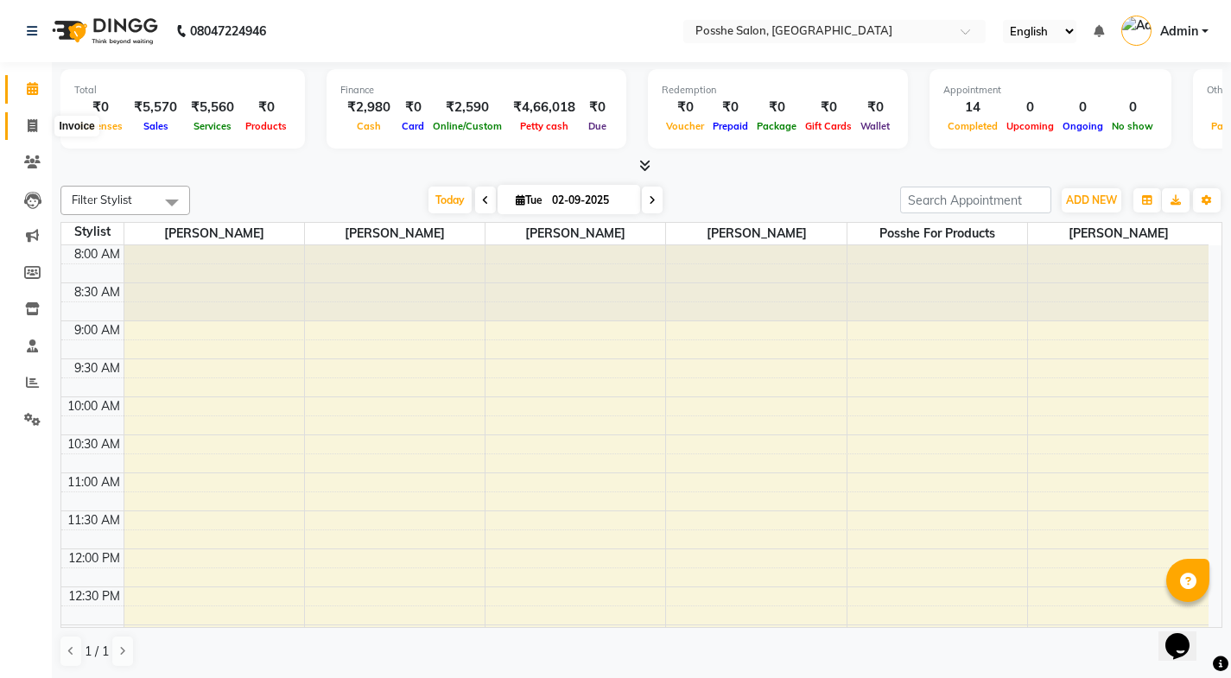
click at [24, 132] on span at bounding box center [32, 127] width 30 height 20
select select "service"
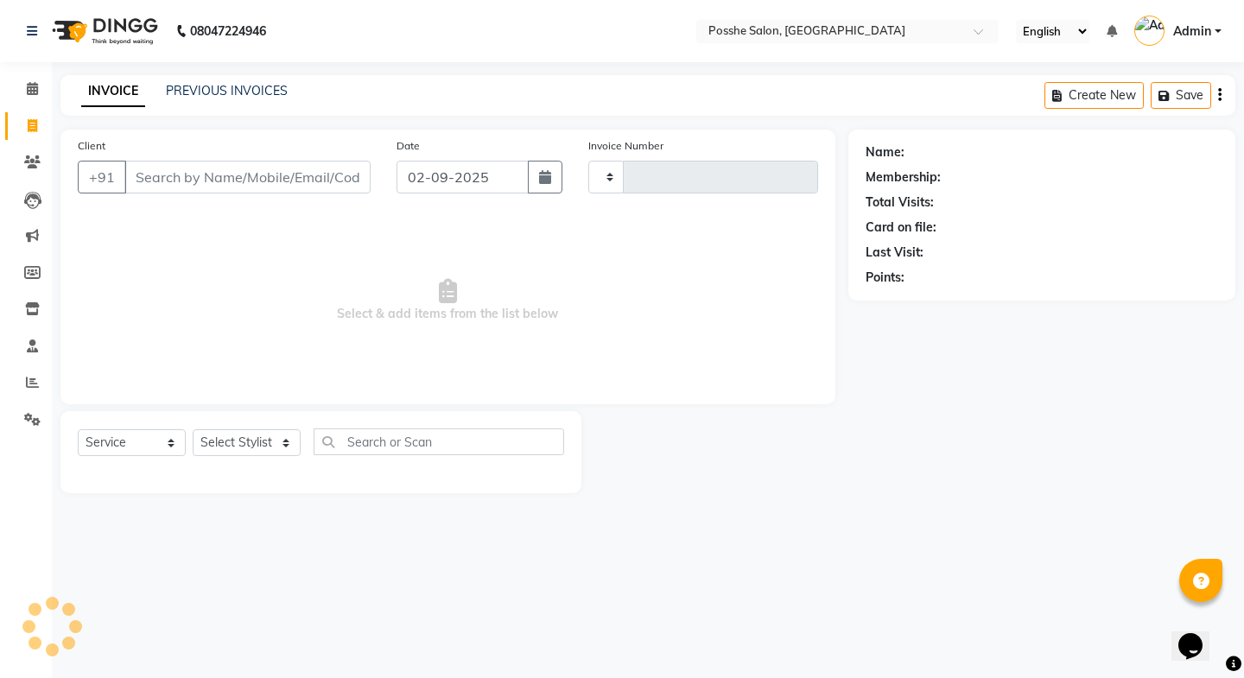
type input "2298"
select select "6052"
